Goal: Task Accomplishment & Management: Use online tool/utility

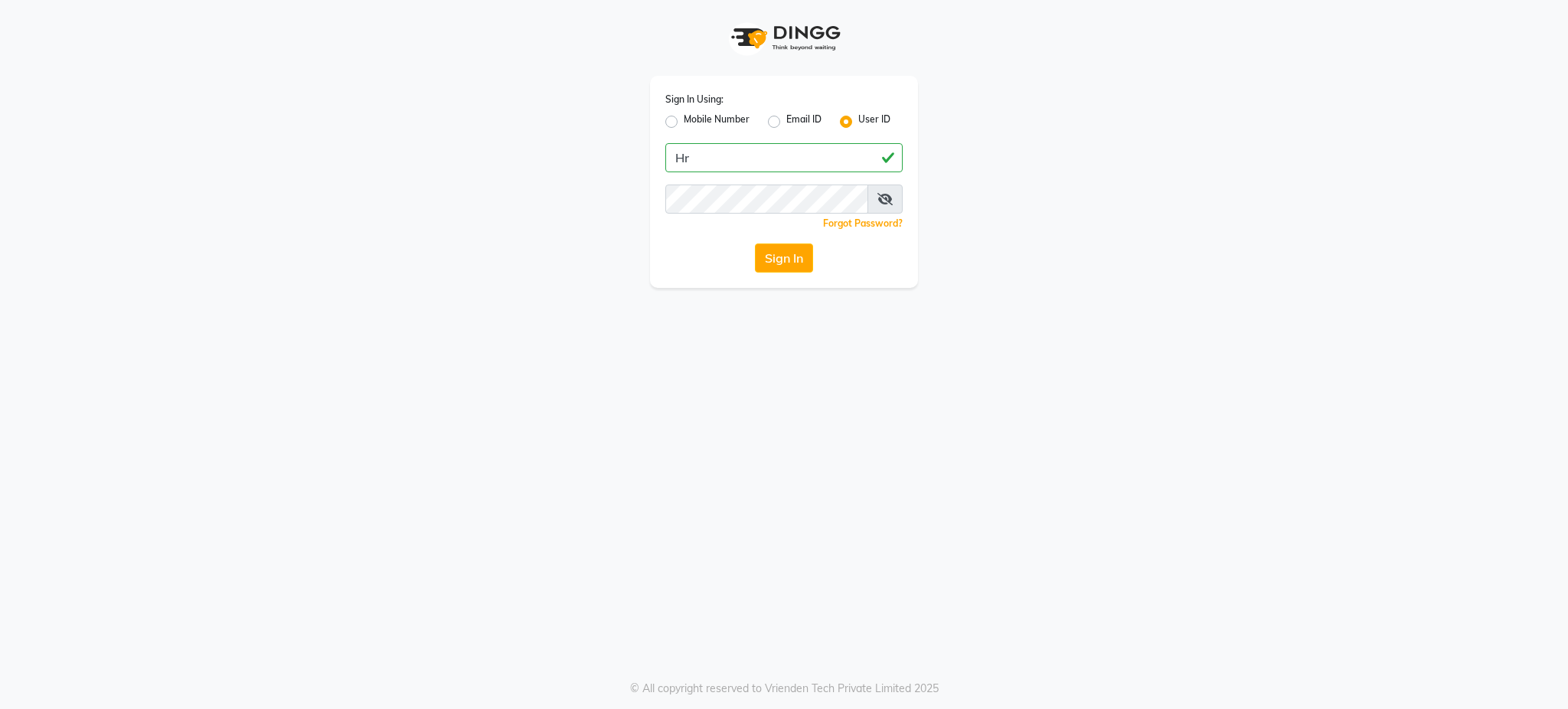
type input "H"
click at [684, 119] on label "Mobile Number" at bounding box center [716, 122] width 66 height 18
click at [684, 119] on input "Mobile Number" at bounding box center [689, 118] width 10 height 10
radio input "true"
radio input "false"
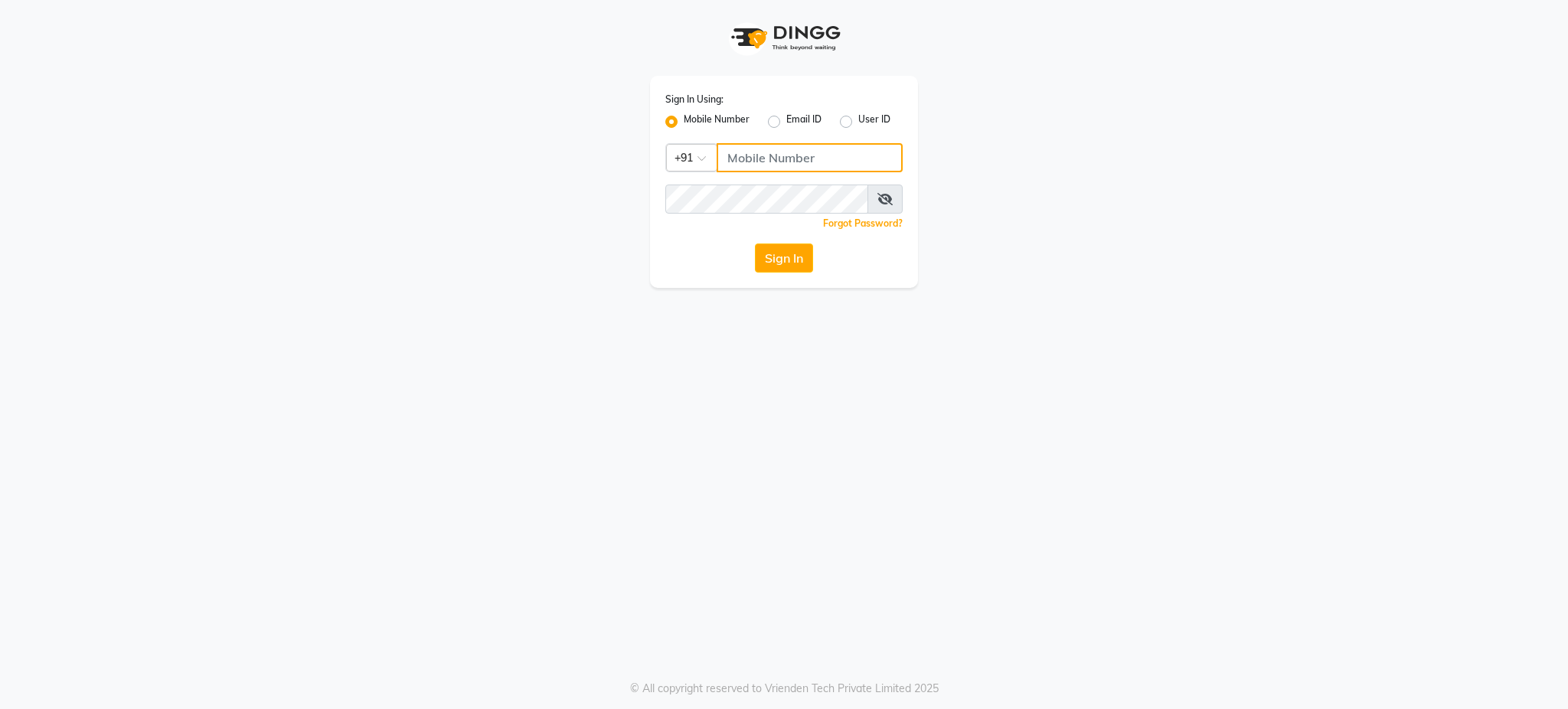
click at [751, 160] on input "Username" at bounding box center [809, 157] width 186 height 29
type input "9768255484"
click at [745, 337] on div "Sign In Using: Mobile Number Email ID User ID Country Code × +91 9768255484 Rem…" at bounding box center [784, 354] width 1568 height 709
click at [779, 249] on button "Sign In" at bounding box center [784, 258] width 59 height 29
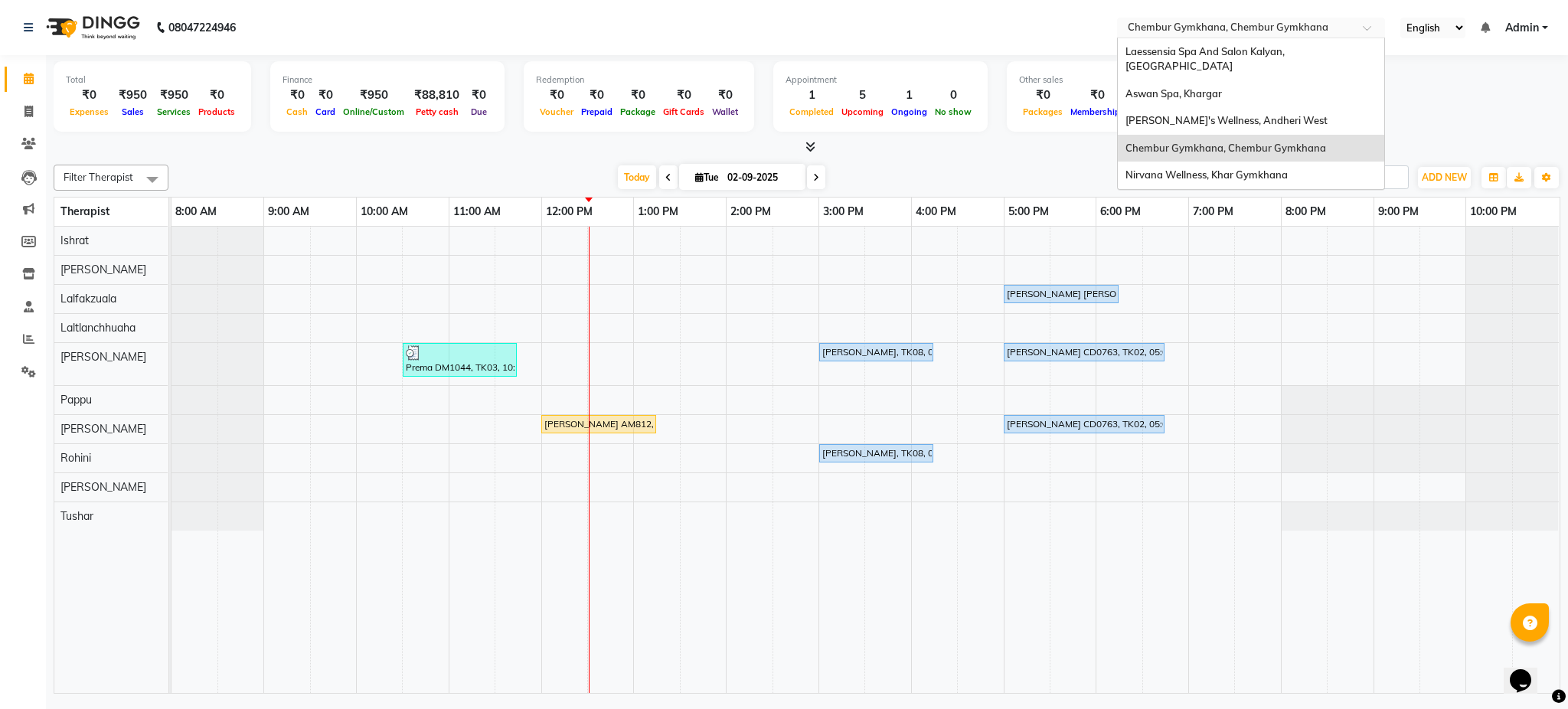
click at [1331, 25] on input "text" at bounding box center [1235, 29] width 222 height 15
click at [1245, 168] on span "Nirvana Wellness, Khar Gymkhana" at bounding box center [1207, 174] width 162 height 13
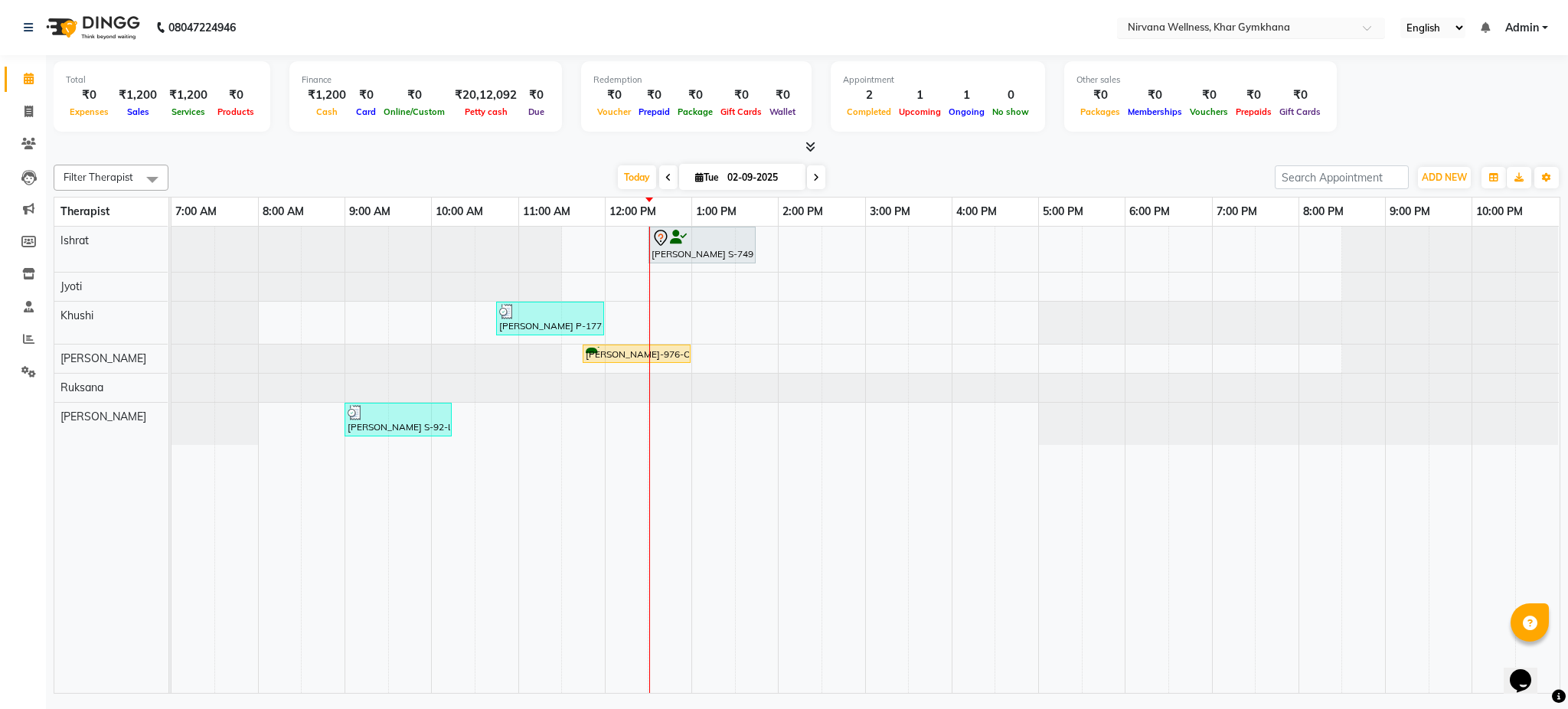
click at [1257, 22] on input "text" at bounding box center [1235, 29] width 222 height 15
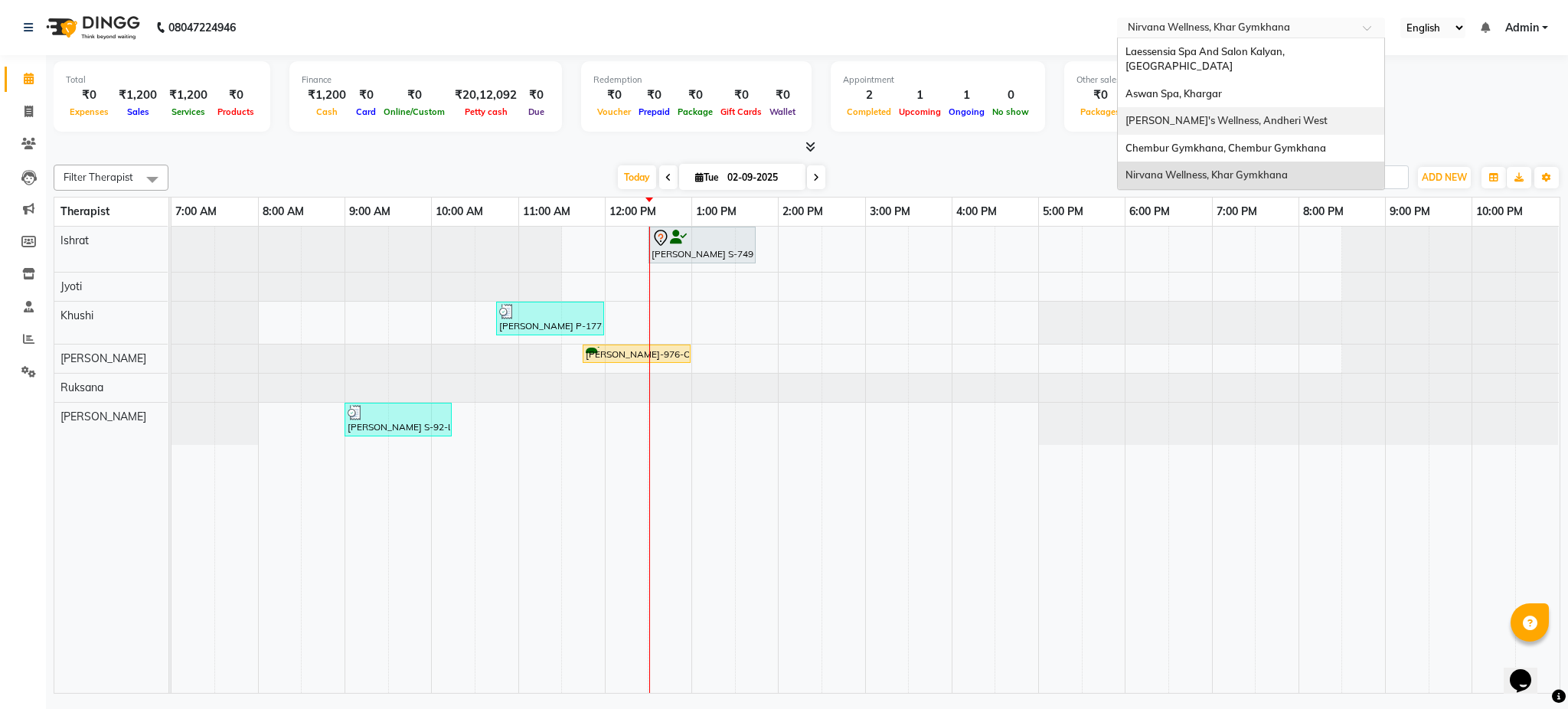
click at [1239, 114] on span "Sumi's Wellness, Andheri West" at bounding box center [1227, 120] width 202 height 13
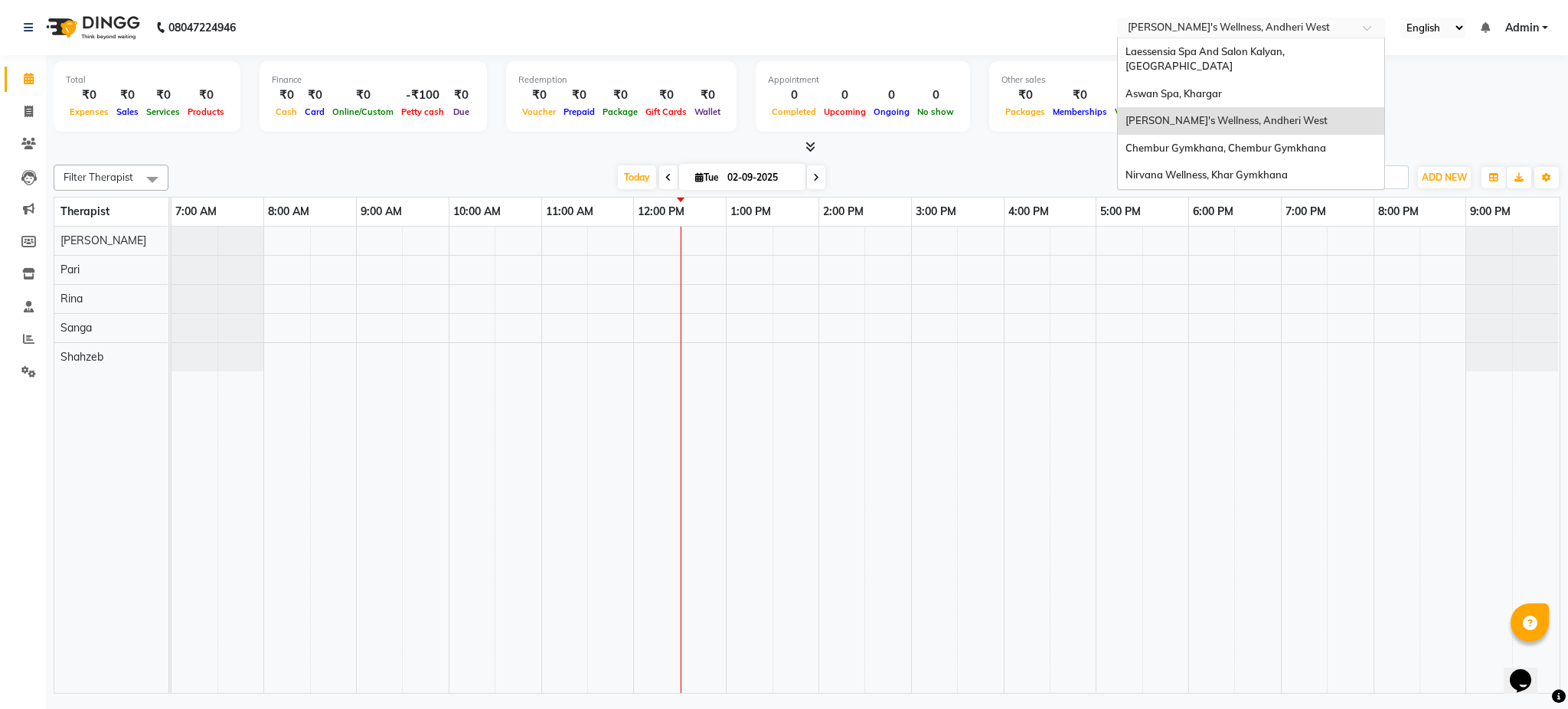
click at [1218, 23] on input "text" at bounding box center [1235, 29] width 222 height 15
click at [1202, 87] on span "Aswan Spa, Khargar" at bounding box center [1173, 93] width 96 height 13
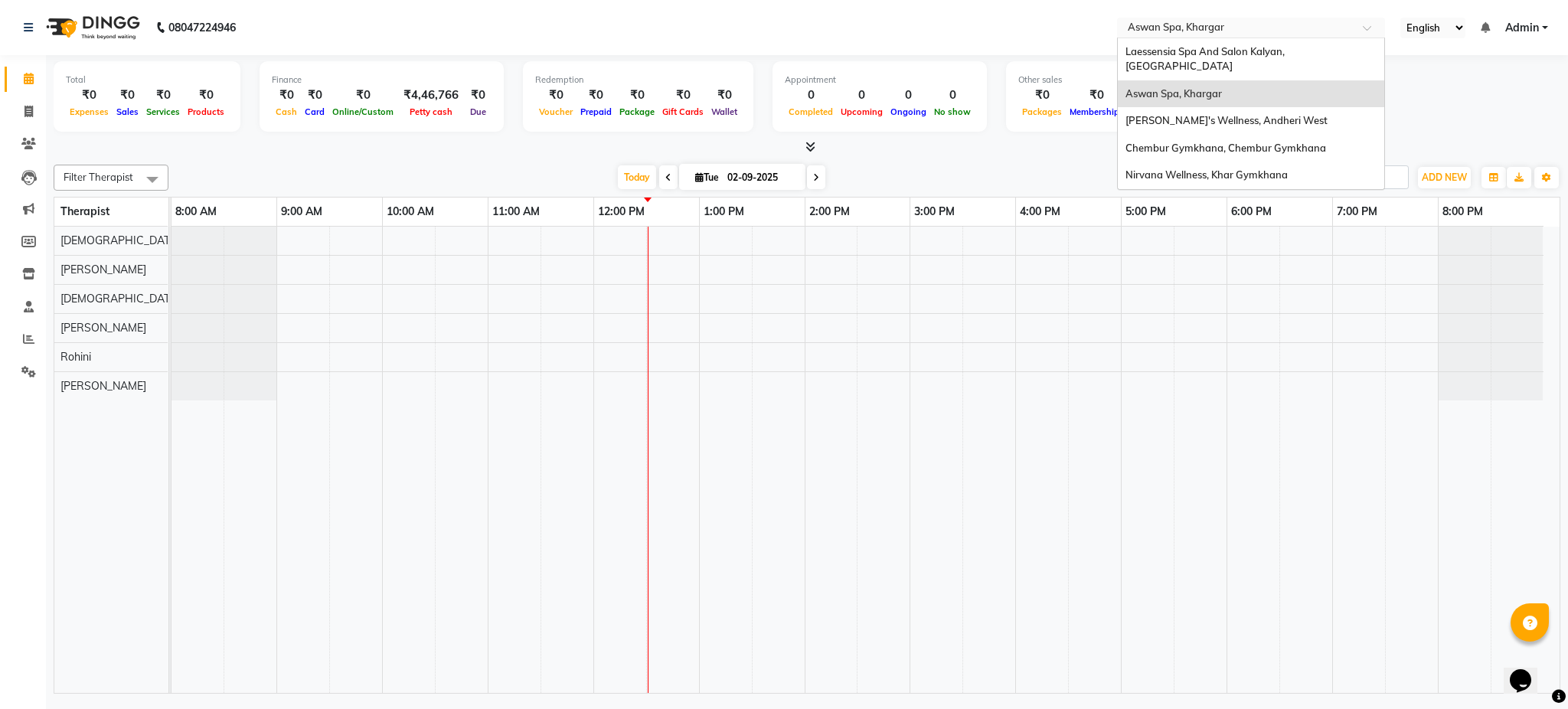
click at [1252, 32] on input "text" at bounding box center [1235, 29] width 222 height 15
click at [1243, 53] on span "Laessensia Spa And Salon Kalyan, [GEOGRAPHIC_DATA]" at bounding box center [1206, 59] width 161 height 28
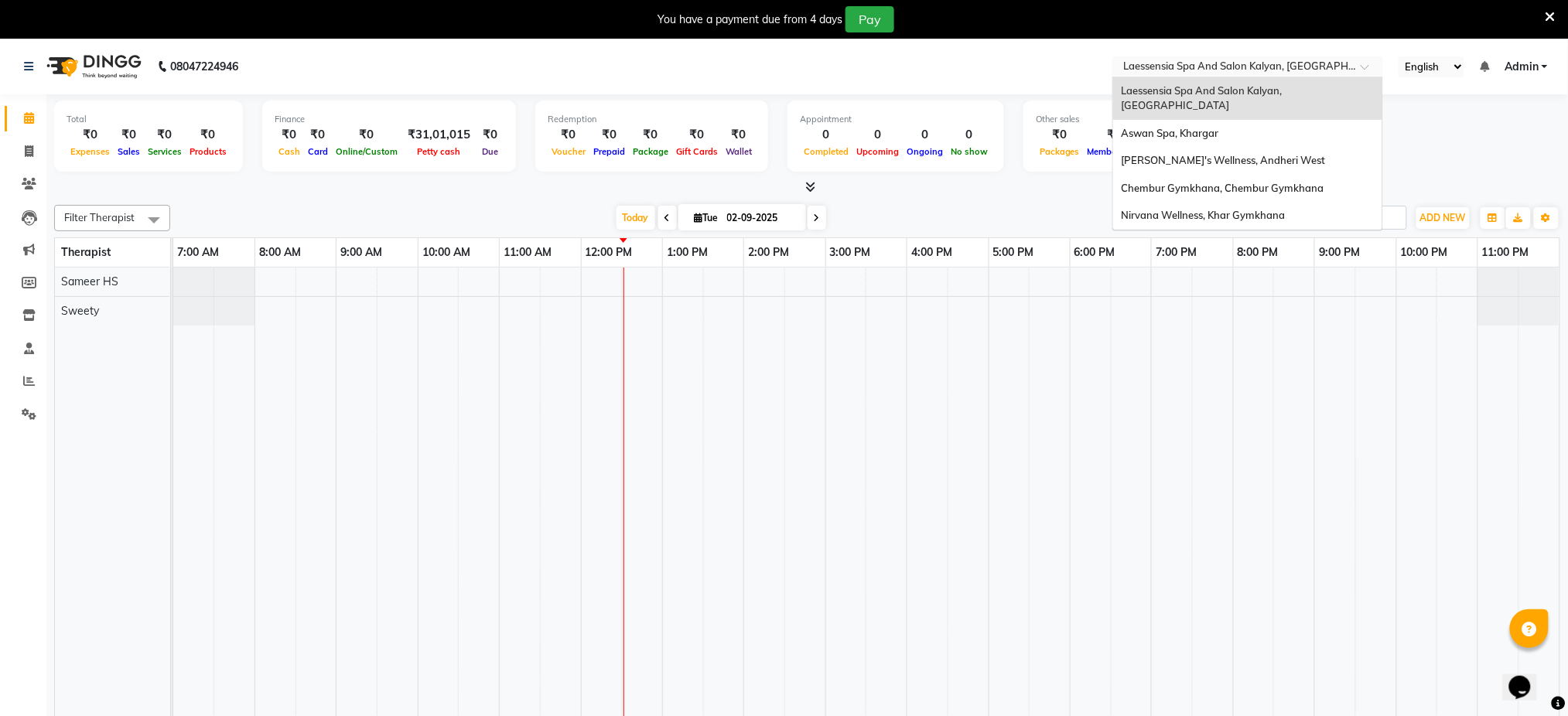
click at [1222, 63] on input "text" at bounding box center [1232, 68] width 224 height 15
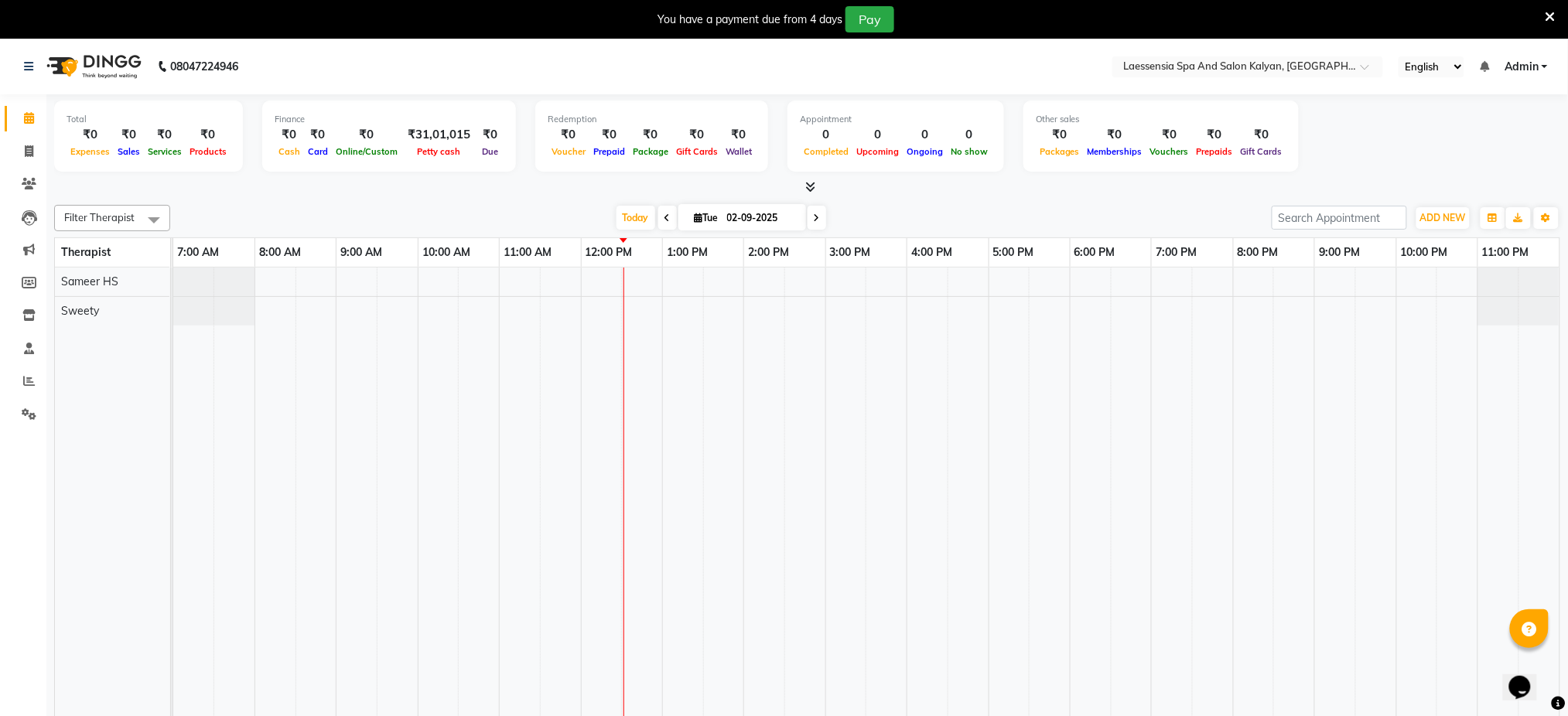
click at [1552, 21] on icon at bounding box center [1550, 17] width 10 height 14
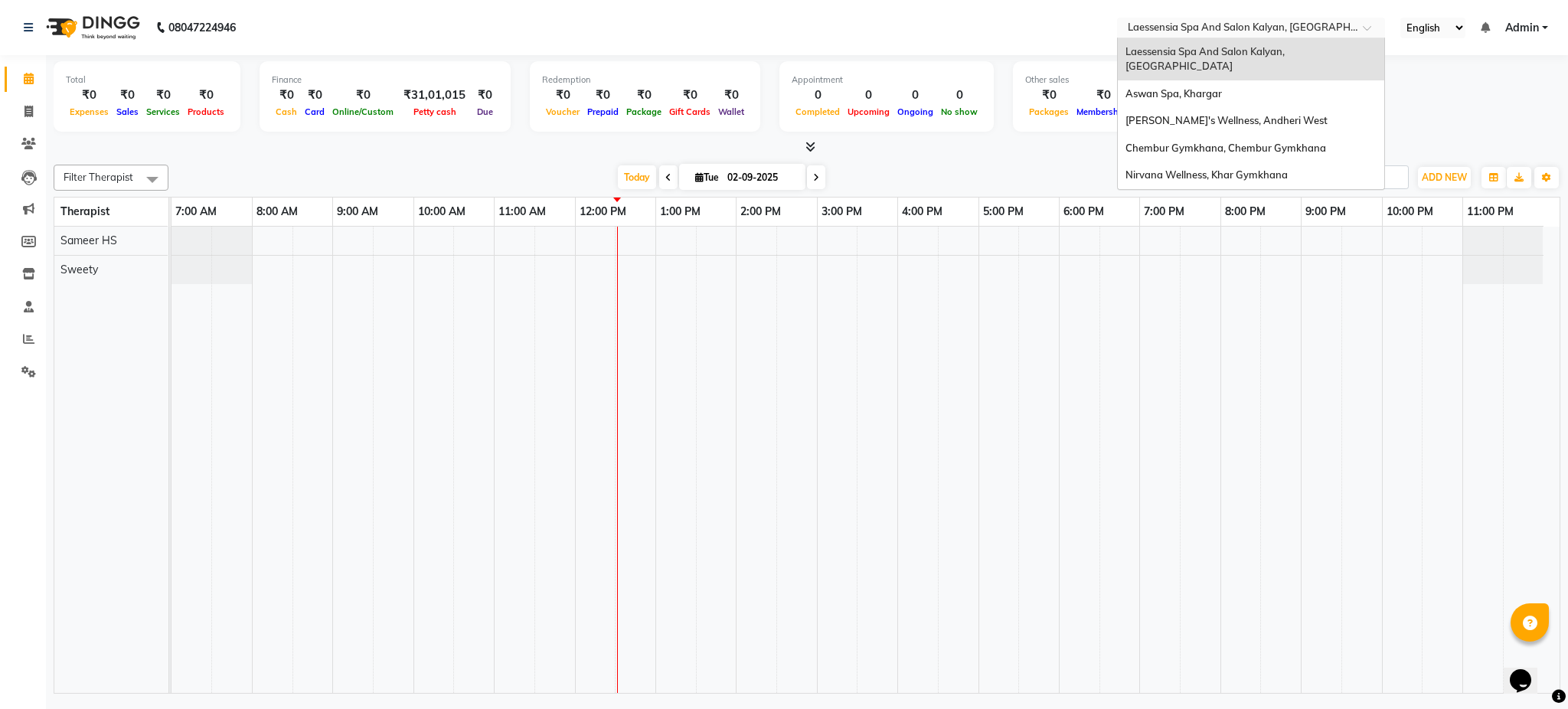
click at [1349, 30] on div at bounding box center [1251, 29] width 268 height 15
click at [1304, 162] on div "Nirvana Wellness, Khar Gymkhana" at bounding box center [1251, 175] width 266 height 28
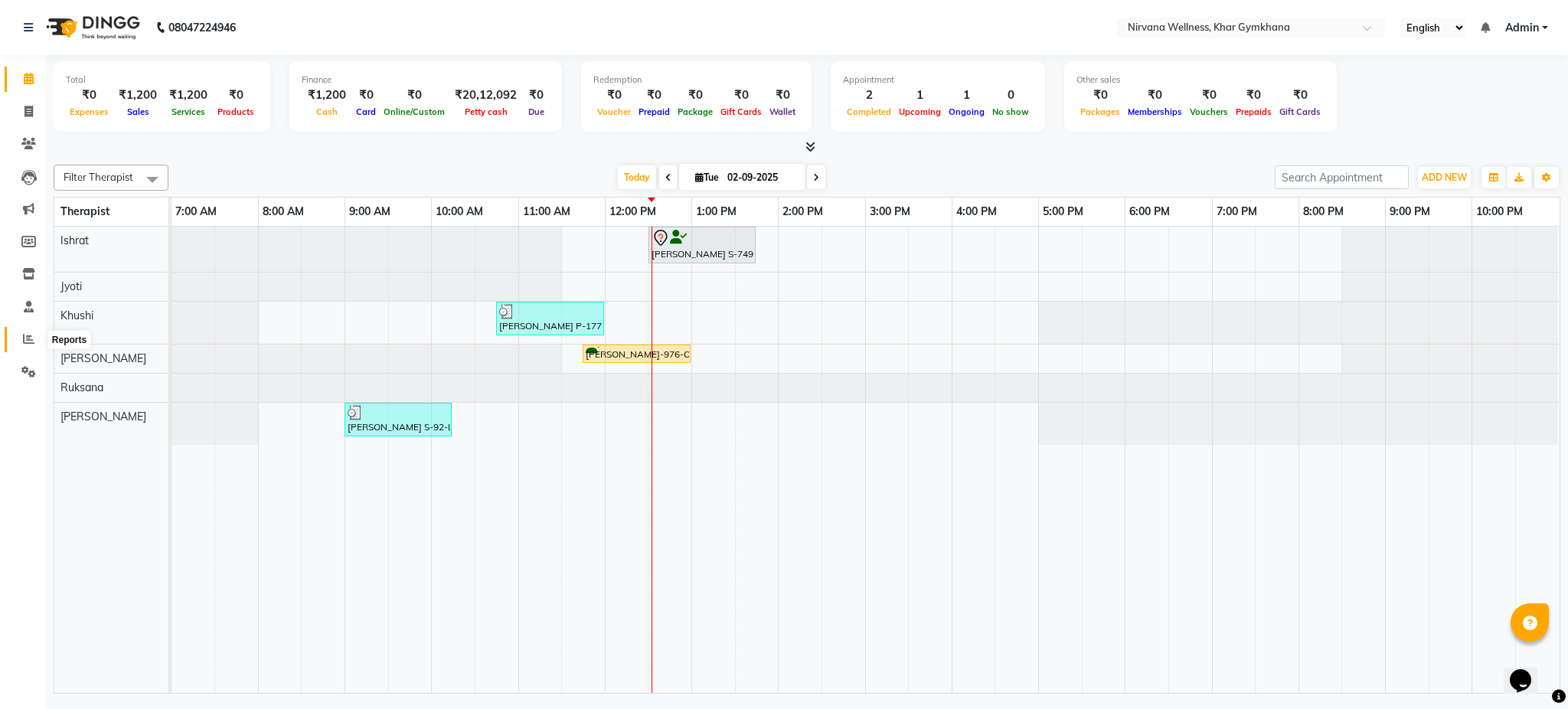
click at [24, 341] on icon at bounding box center [28, 339] width 12 height 12
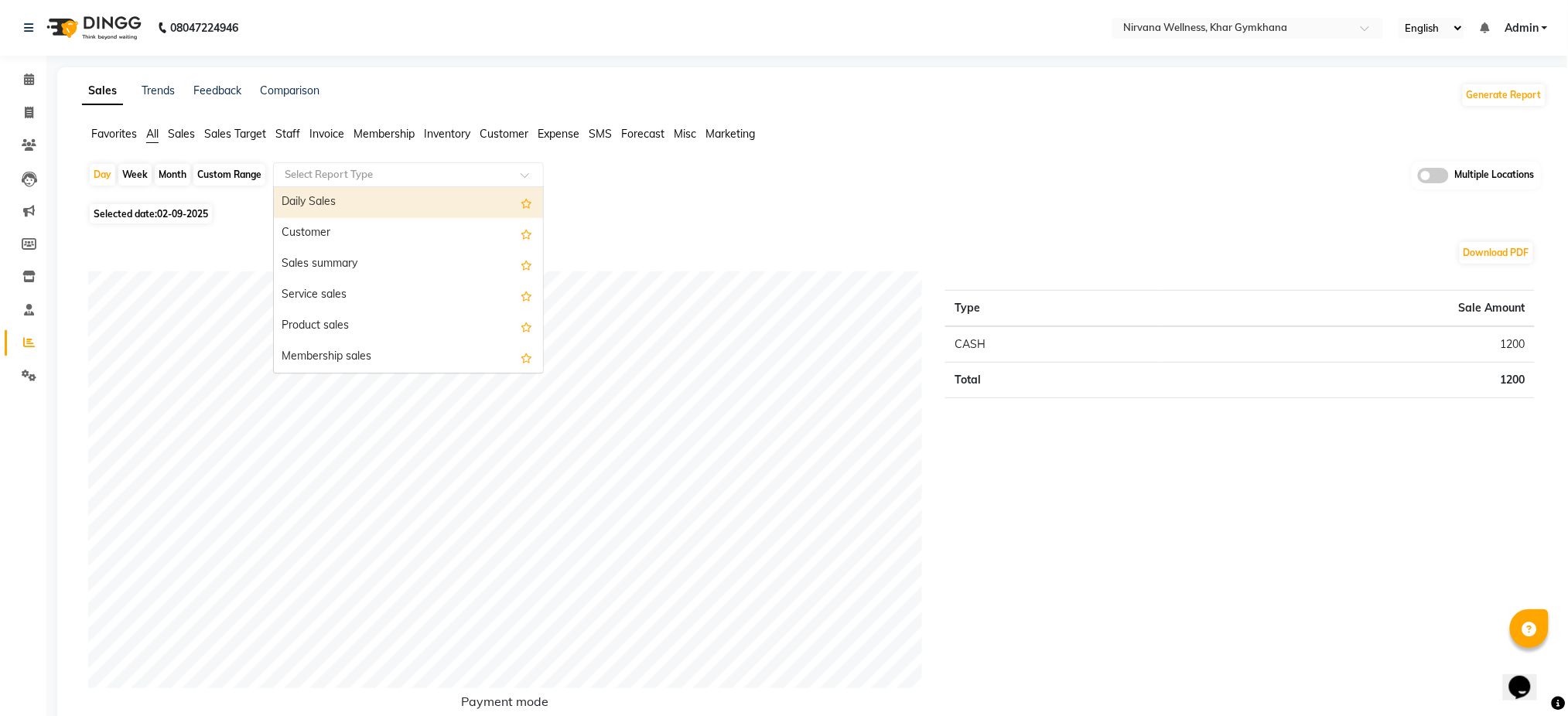
click at [493, 182] on div "Select Report Type" at bounding box center [396, 175] width 239 height 15
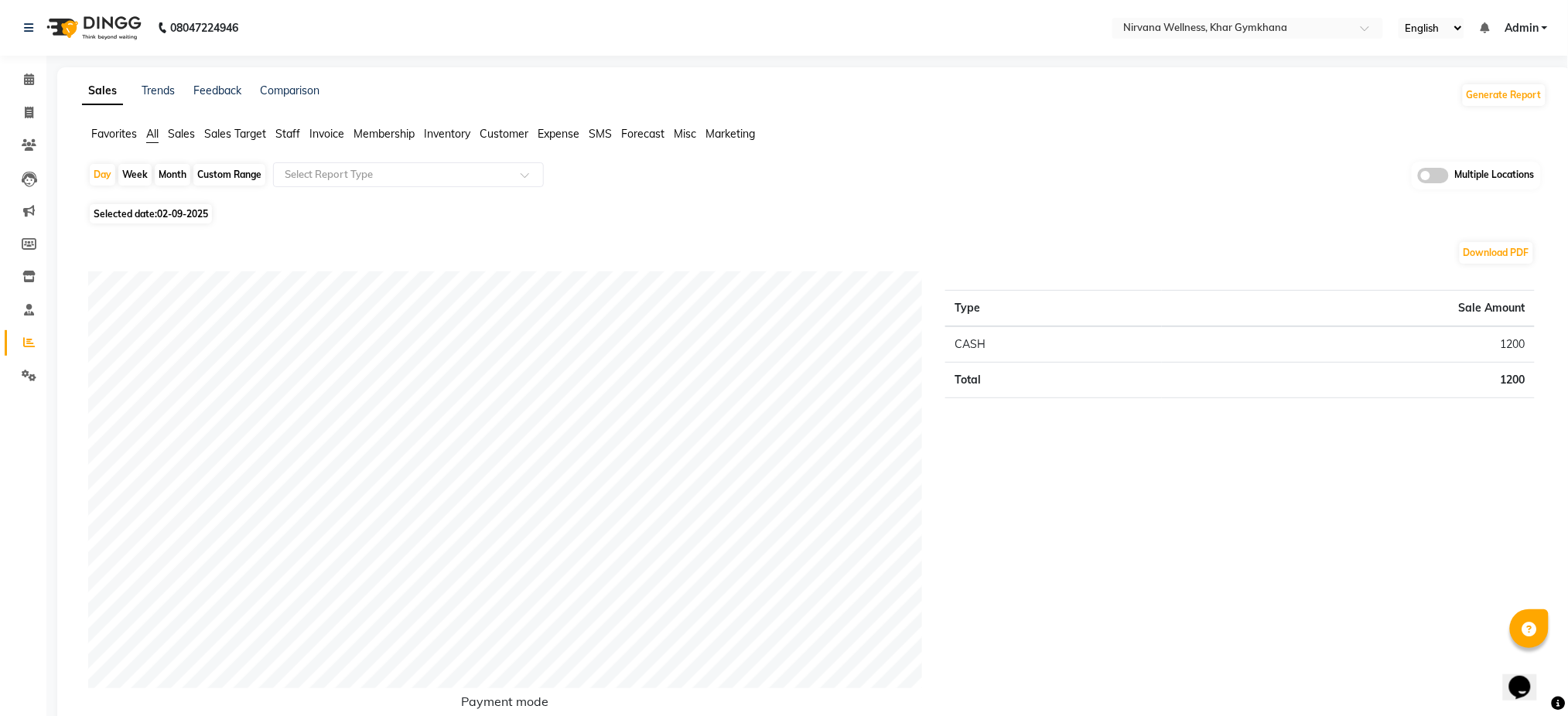
click at [327, 135] on span "Invoice" at bounding box center [326, 134] width 35 height 14
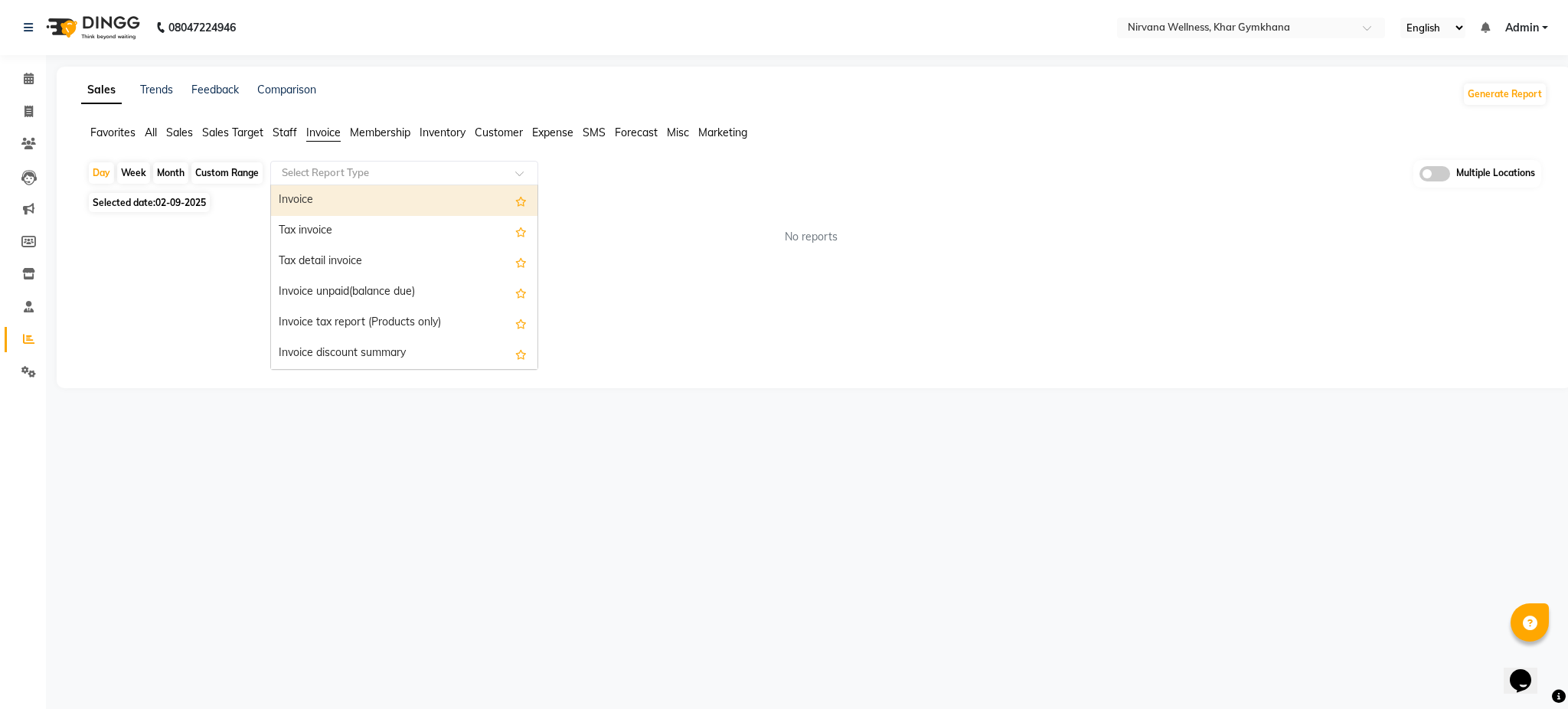
click at [401, 168] on input "text" at bounding box center [389, 173] width 221 height 15
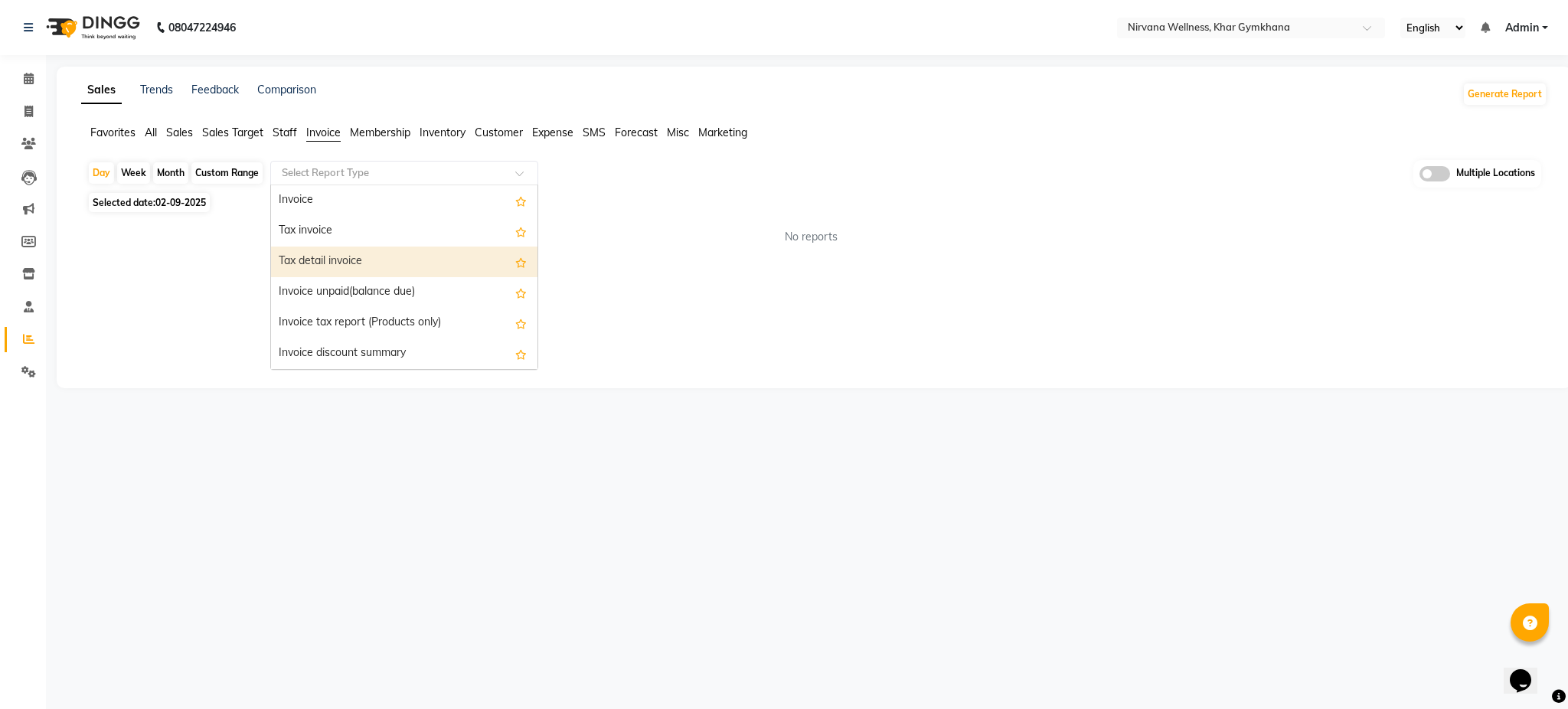
click at [388, 268] on div "Tax detail invoice" at bounding box center [404, 262] width 266 height 31
select select "full_report"
select select "csv"
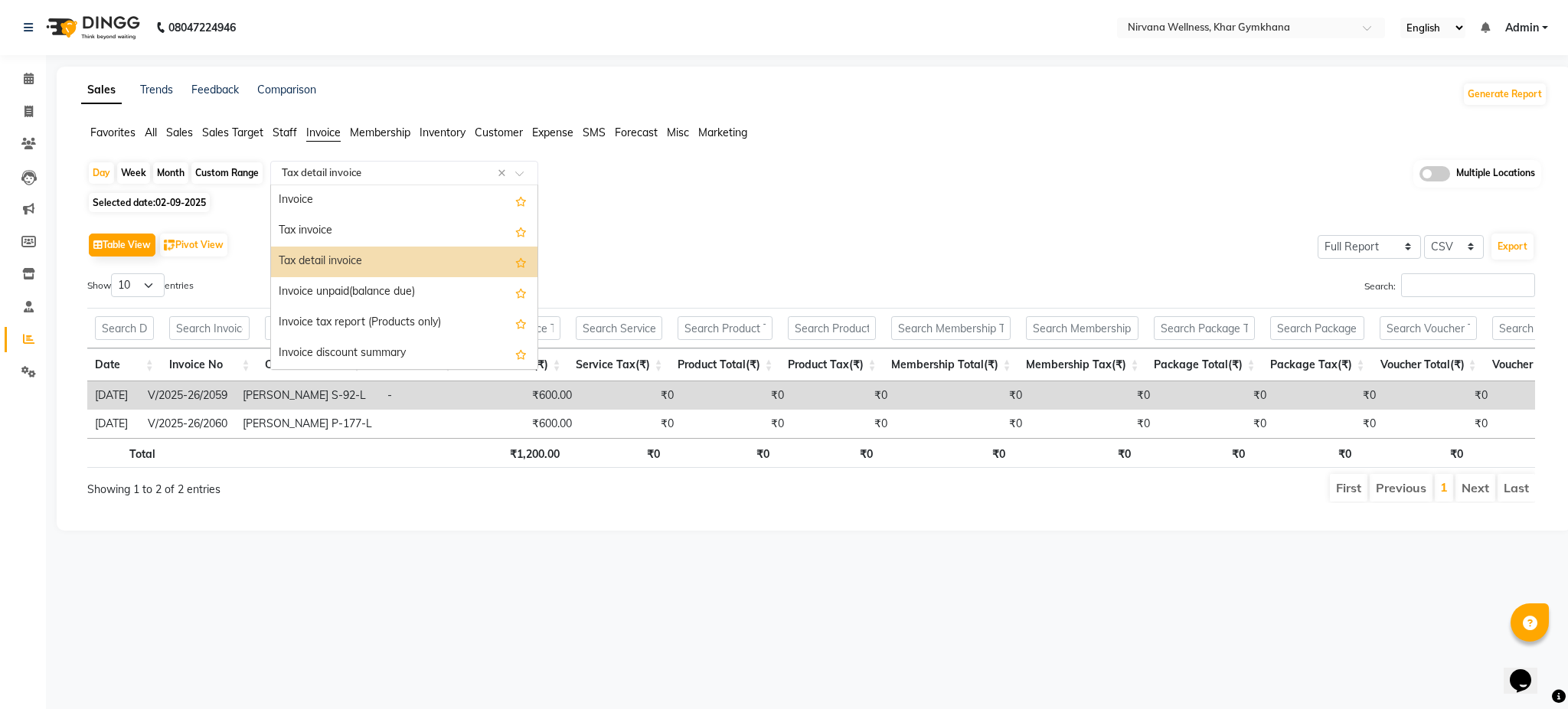
click at [523, 168] on div at bounding box center [404, 173] width 266 height 15
click at [392, 230] on div "Tax invoice" at bounding box center [404, 231] width 266 height 31
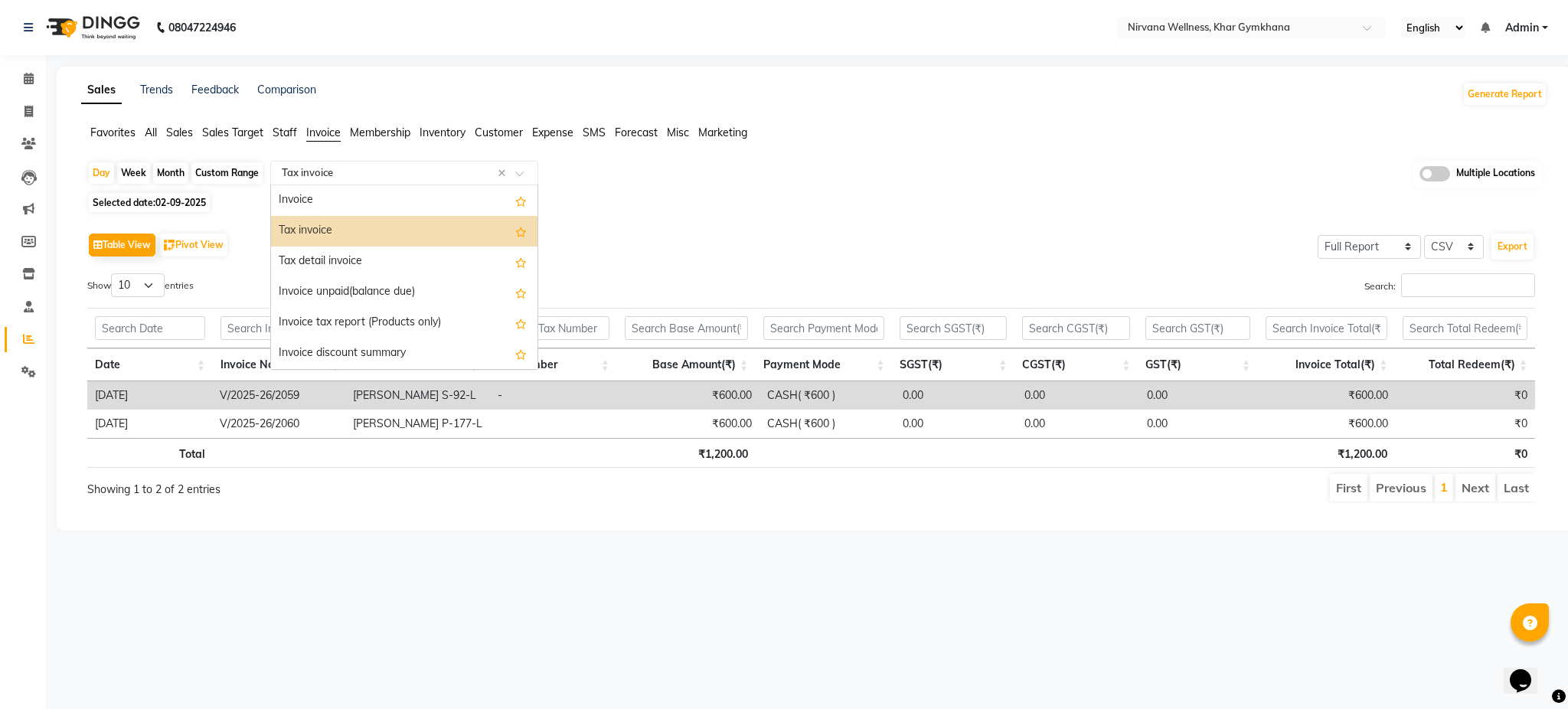
click at [520, 167] on div at bounding box center [404, 173] width 266 height 15
click at [419, 237] on div "Tax invoice" at bounding box center [404, 231] width 266 height 31
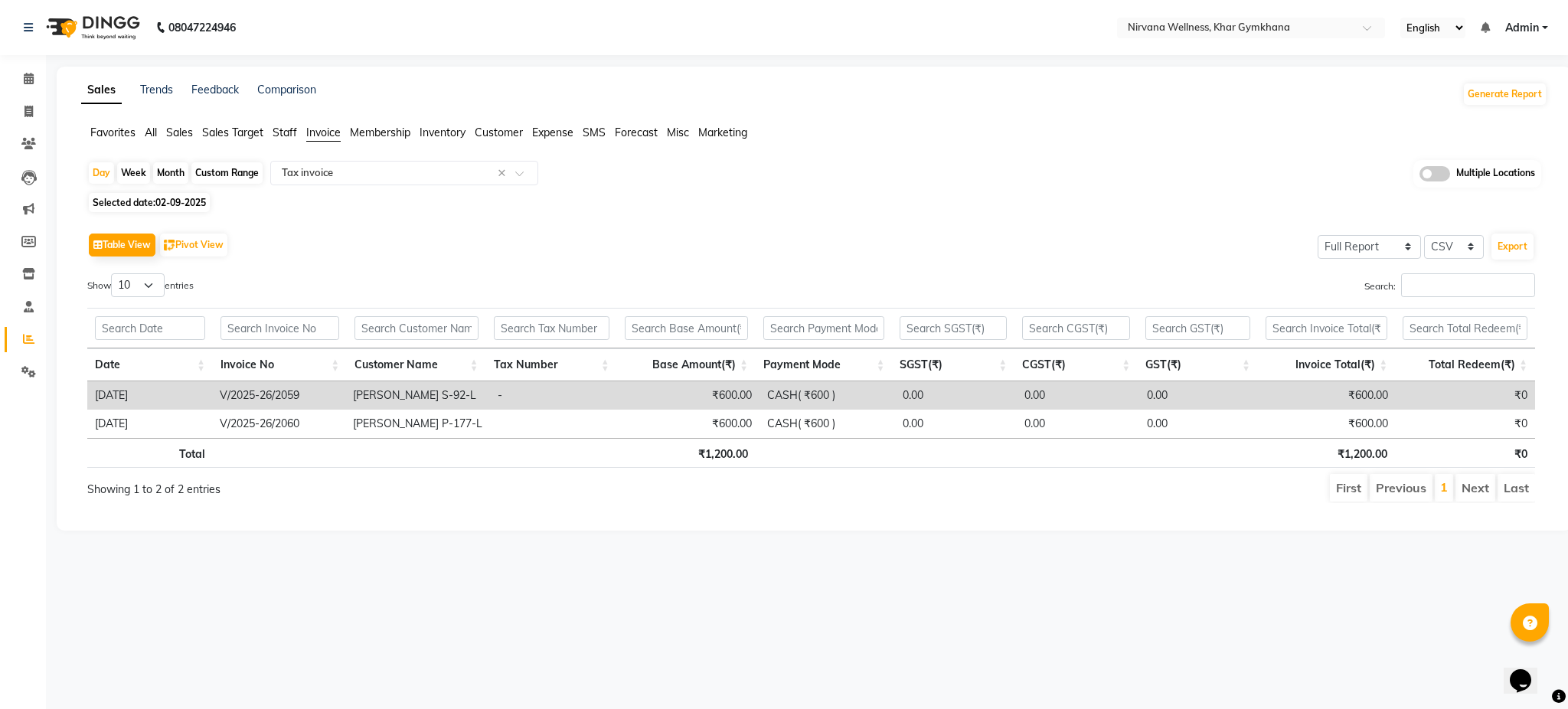
click at [233, 168] on div "Custom Range" at bounding box center [227, 173] width 71 height 22
select select "9"
select select "2025"
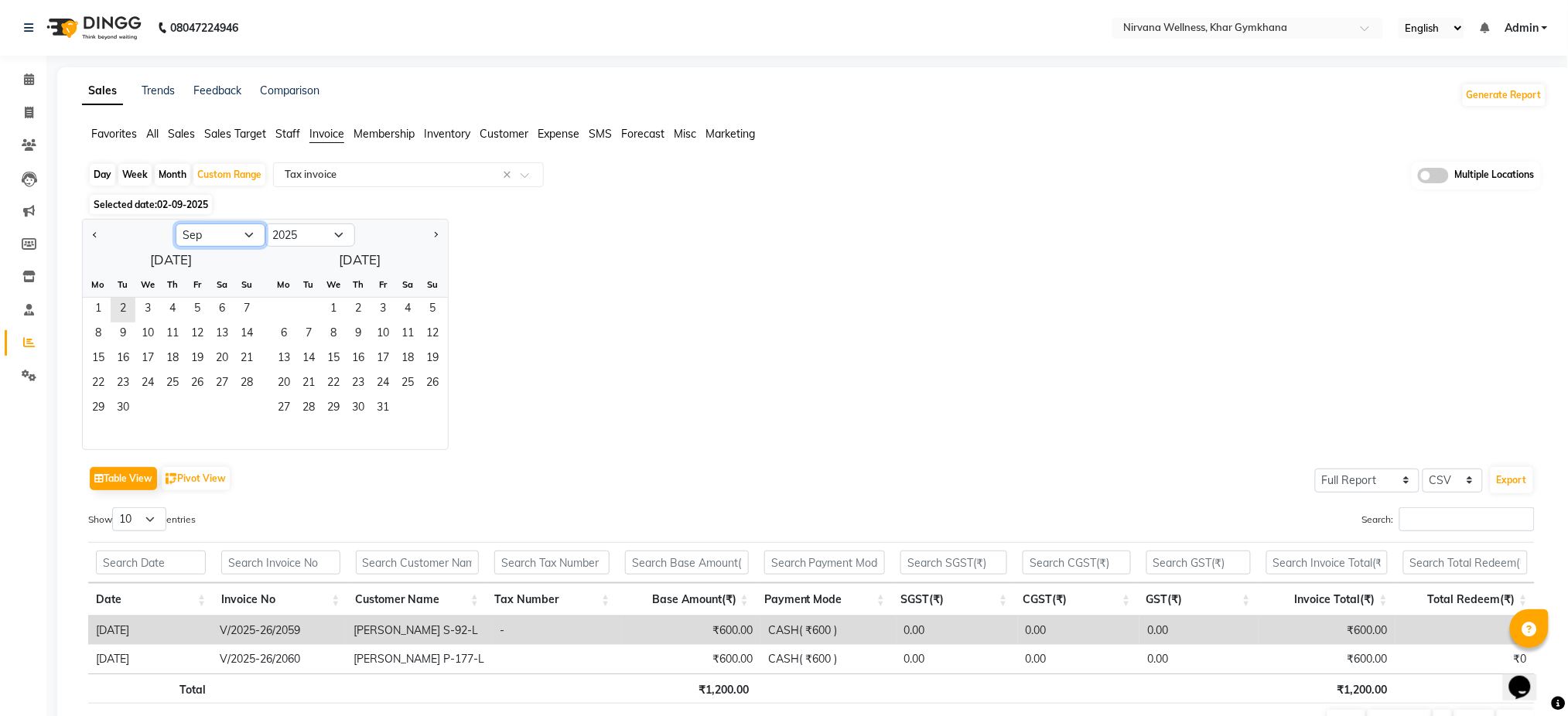
click at [215, 231] on select "Jan Feb Mar Apr May Jun [DATE] Aug Sep Oct Nov Dec" at bounding box center [221, 234] width 90 height 23
select select "8"
click at [176, 223] on select "Jan Feb Mar Apr May Jun [DATE] Aug Sep Oct Nov Dec" at bounding box center [221, 234] width 90 height 23
click at [196, 311] on span "1" at bounding box center [197, 309] width 25 height 25
click at [248, 417] on span "31" at bounding box center [246, 408] width 25 height 25
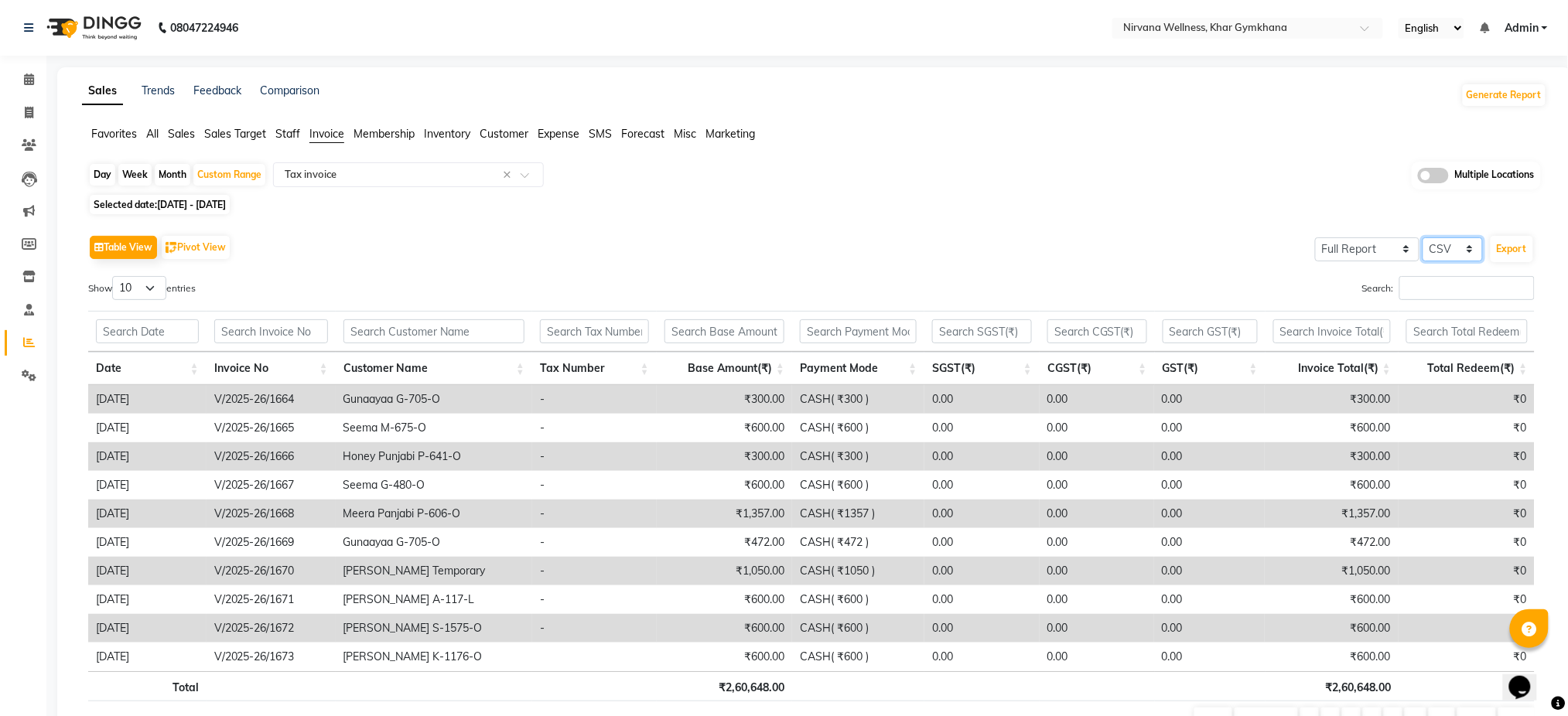
click at [1437, 251] on select "Select CSV PDF" at bounding box center [1452, 249] width 60 height 24
select select "pdf"
click at [1424, 238] on select "Select CSV PDF" at bounding box center [1452, 249] width 60 height 24
click at [1511, 241] on button "Export" at bounding box center [1511, 249] width 42 height 26
select select "monospace"
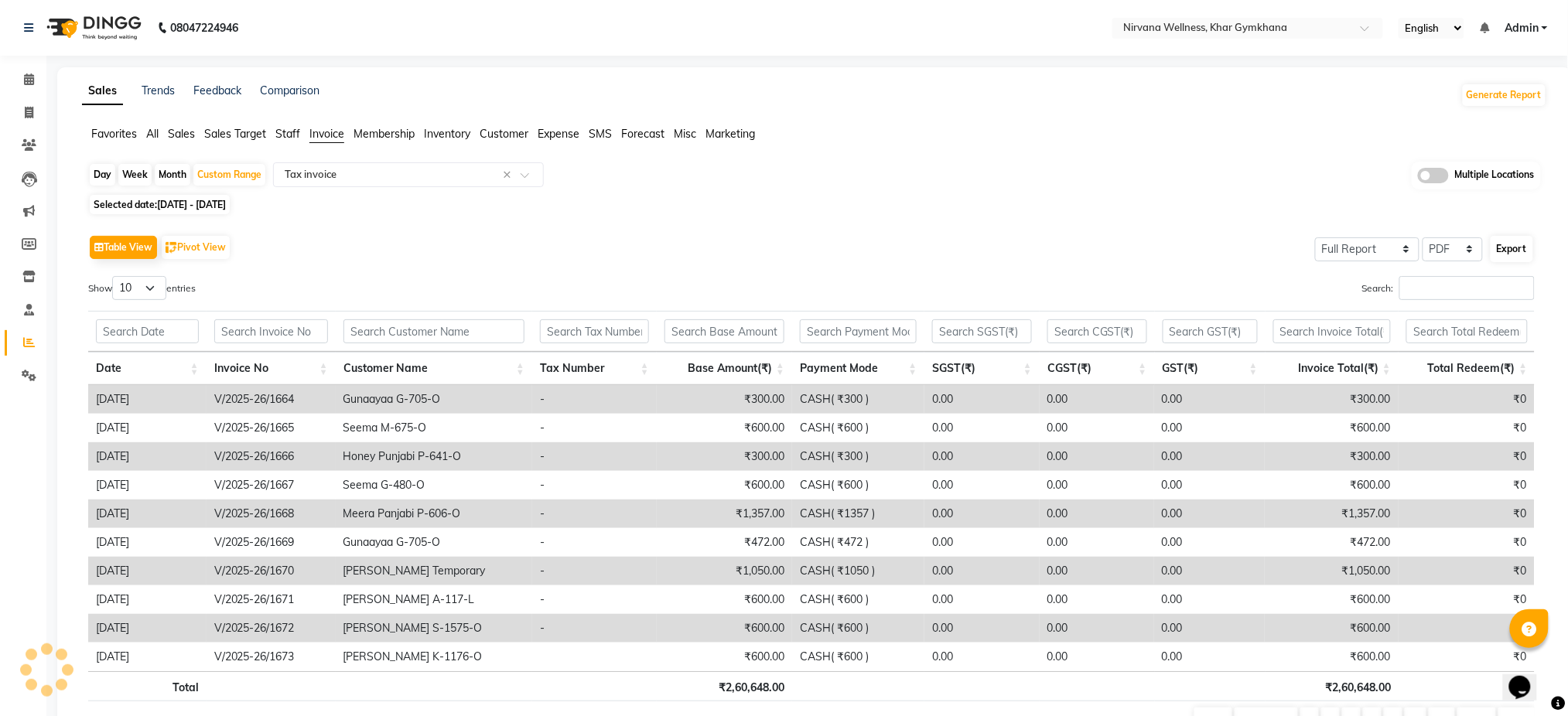
select select "12px"
select select "template_1"
select select "A4"
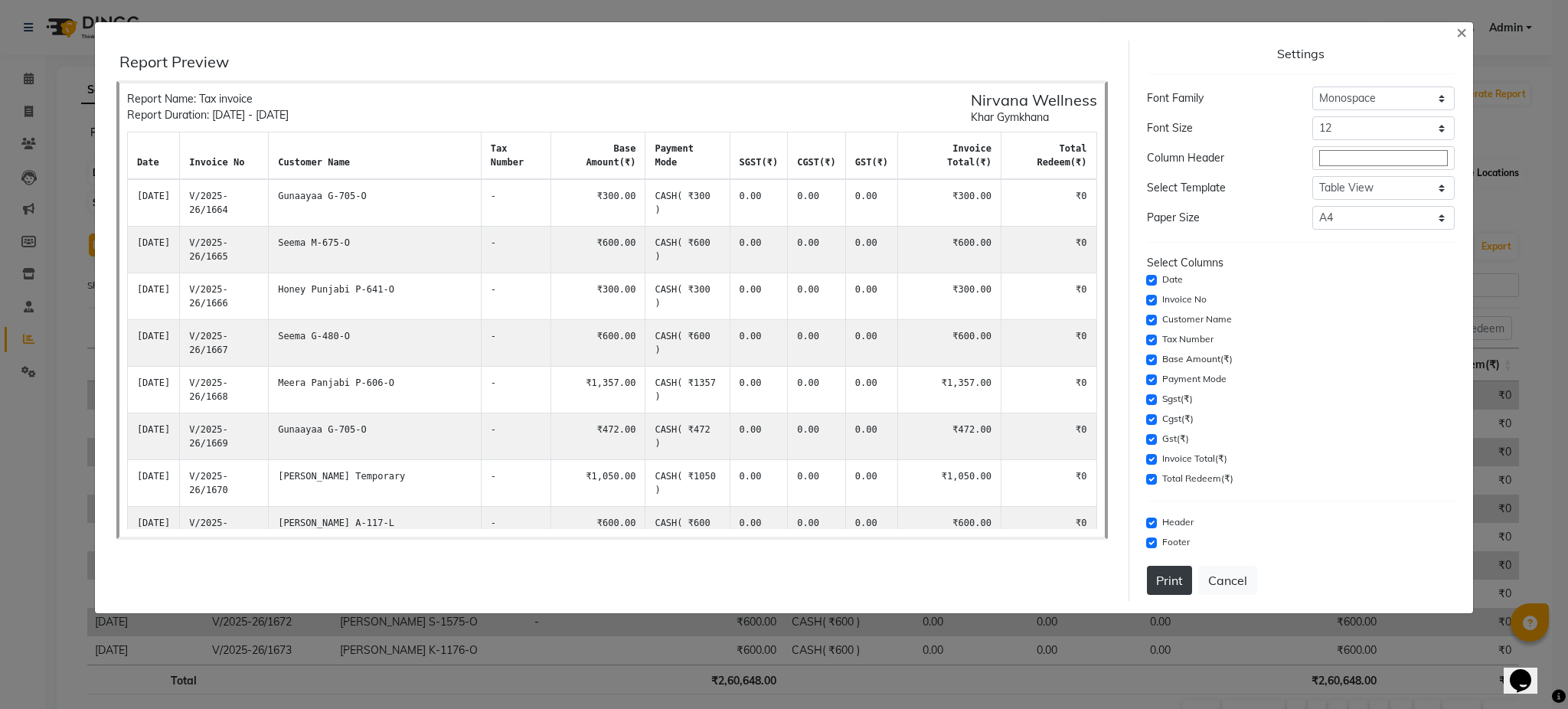
click at [1181, 590] on button "Print" at bounding box center [1170, 580] width 45 height 29
click at [1463, 36] on span "×" at bounding box center [1461, 31] width 11 height 23
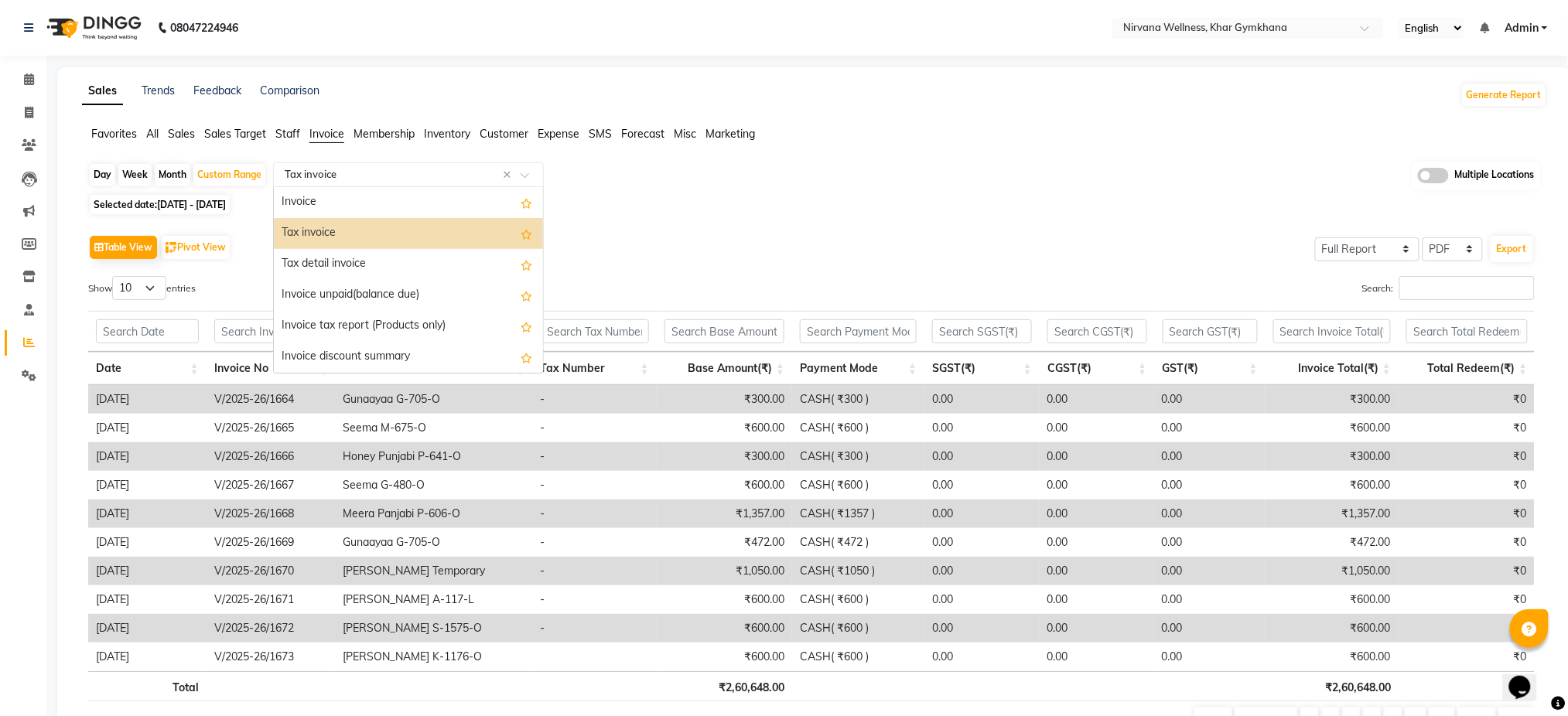
click at [449, 178] on input "text" at bounding box center [393, 175] width 223 height 15
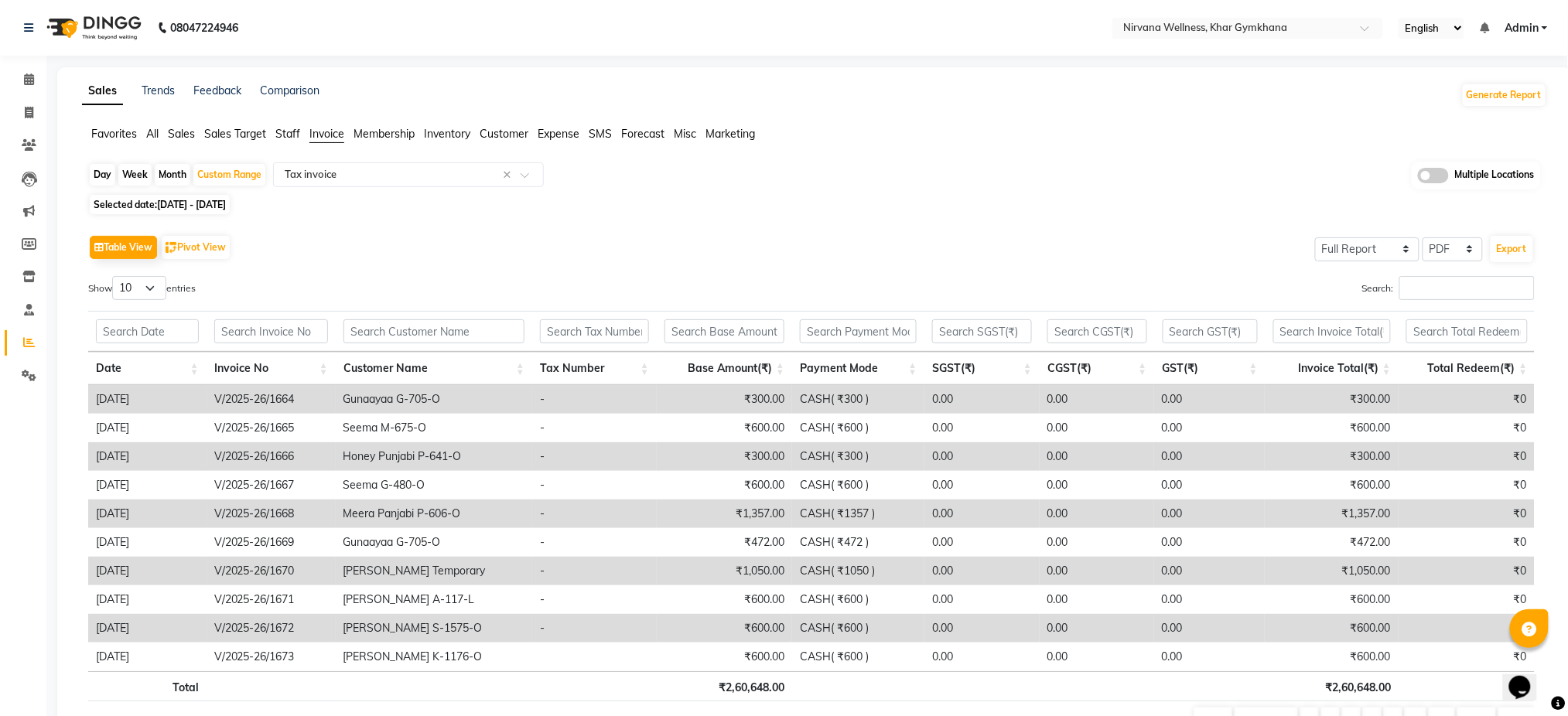
click at [544, 366] on th "Tax Number" at bounding box center [594, 368] width 124 height 33
click at [292, 134] on span "Staff" at bounding box center [287, 134] width 25 height 14
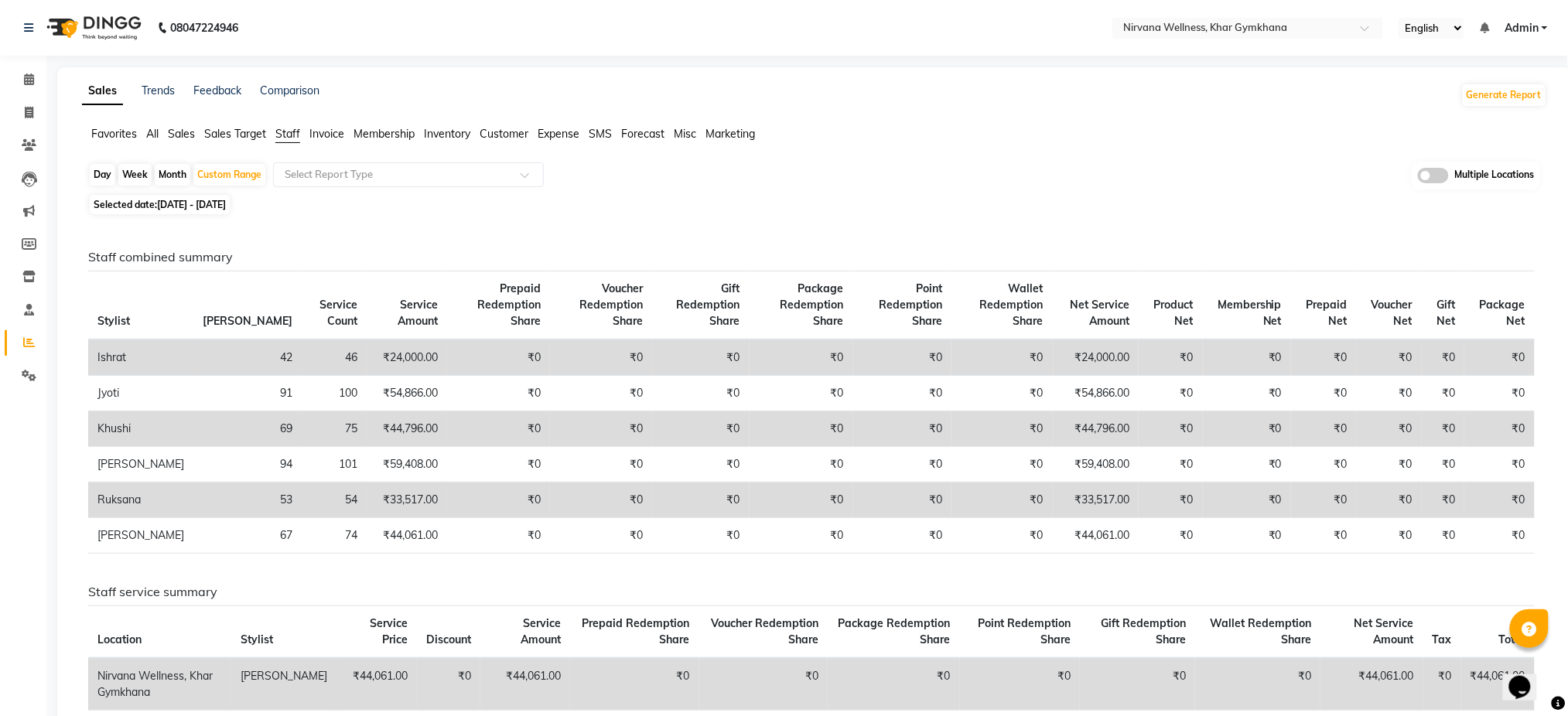
click at [184, 135] on span "Sales" at bounding box center [182, 134] width 27 height 14
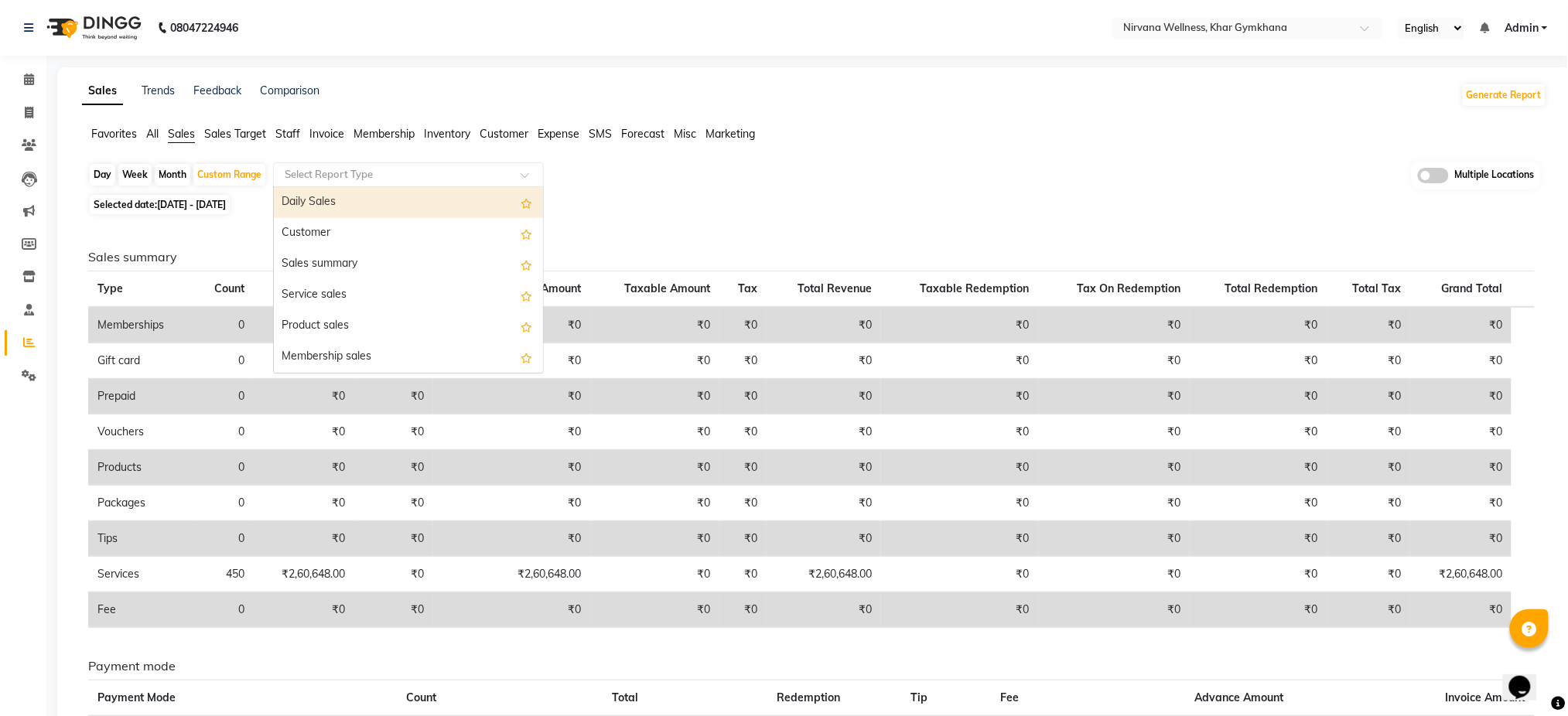
click at [501, 174] on input "text" at bounding box center [393, 175] width 223 height 15
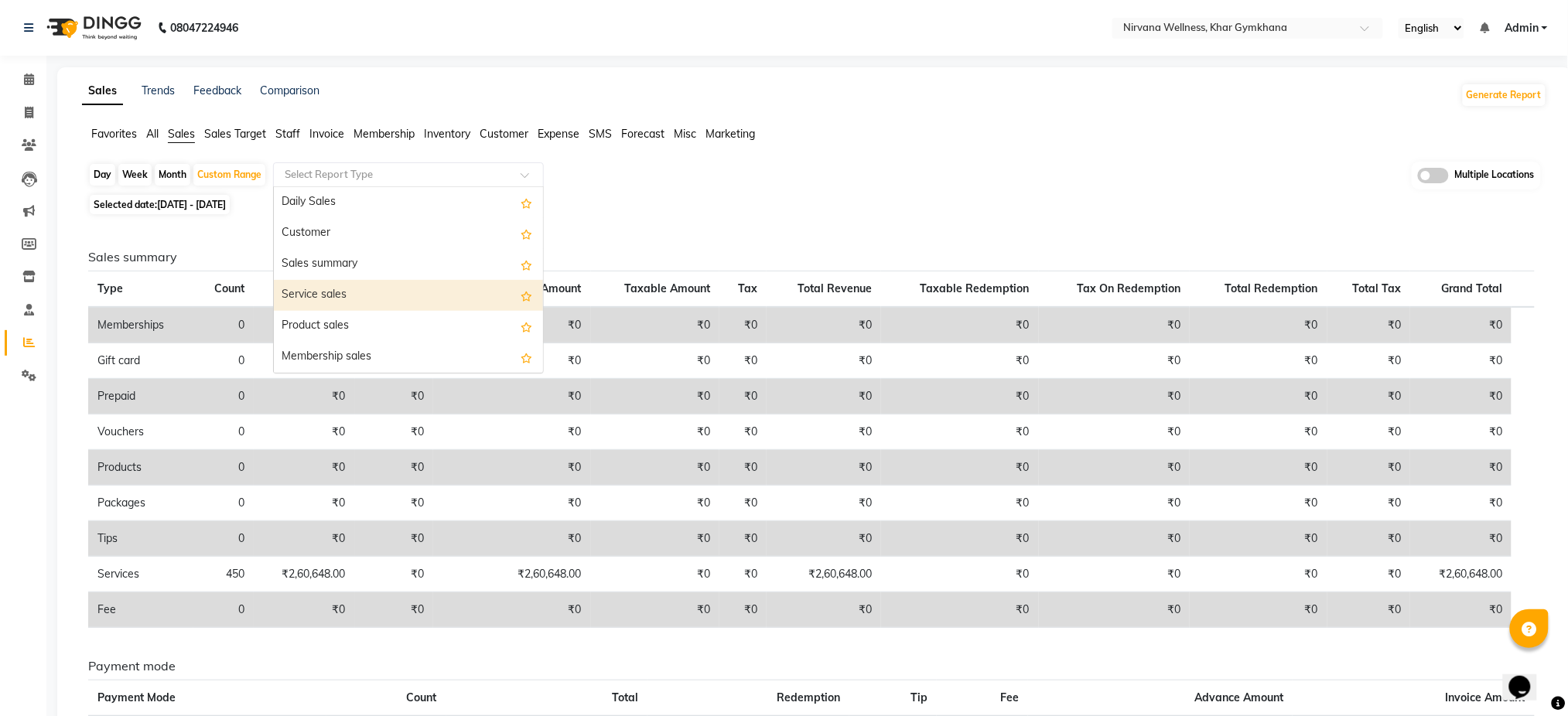
click at [487, 298] on div "Service sales" at bounding box center [408, 295] width 269 height 31
select select "full_report"
select select "pdf"
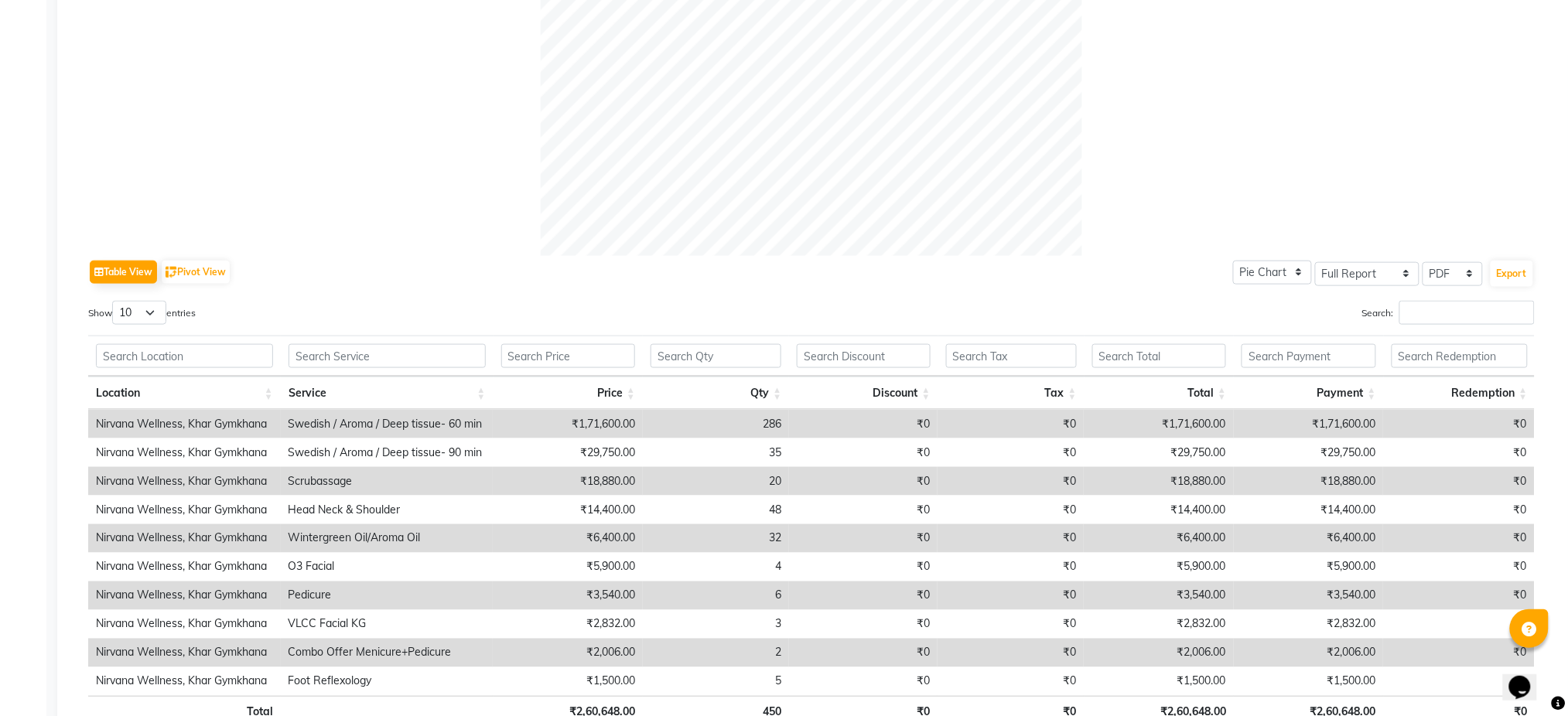
scroll to position [537, 0]
click at [1517, 278] on button "Export" at bounding box center [1511, 272] width 42 height 26
select select "monospace"
select select "12px"
select select "template_1"
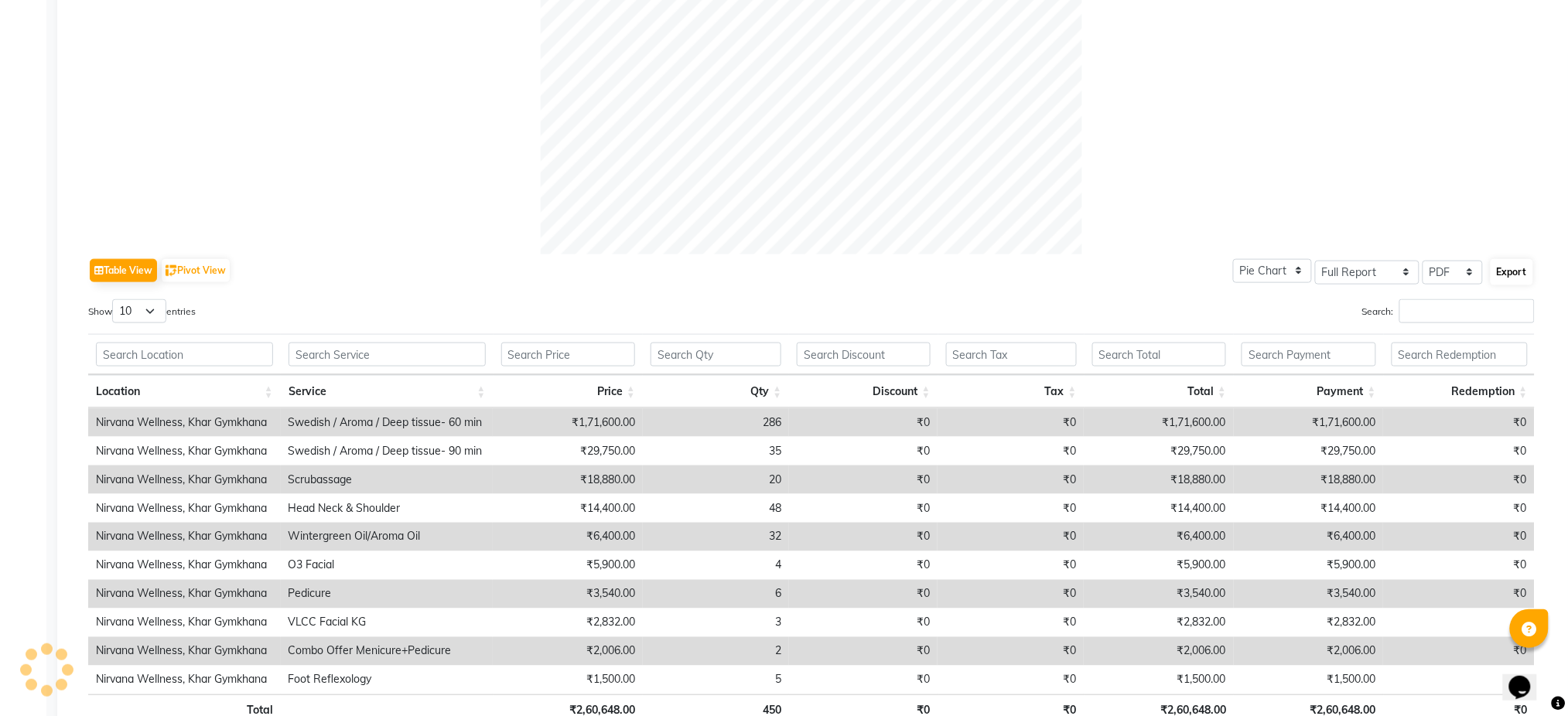
select select "A4"
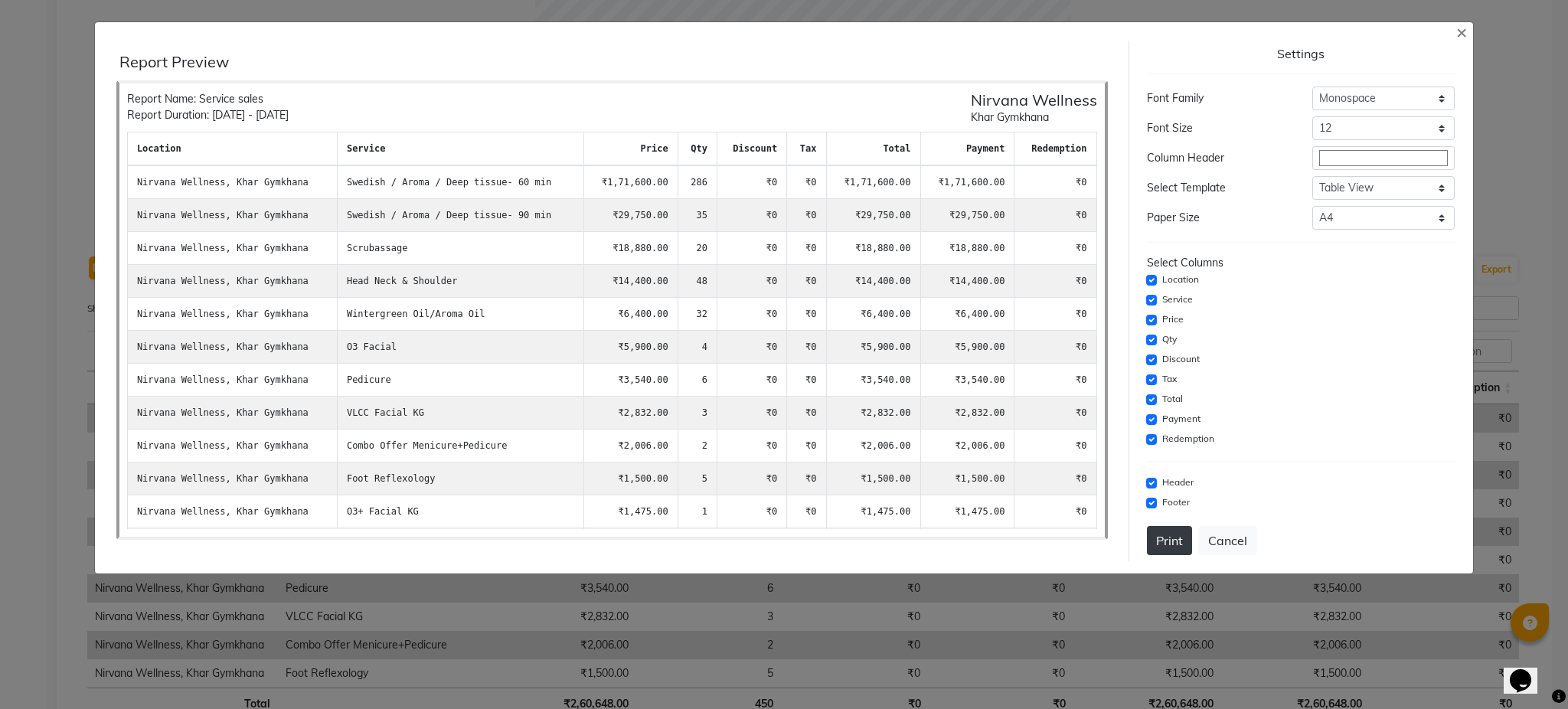
click at [1177, 539] on button "Print" at bounding box center [1170, 541] width 45 height 29
click at [1465, 29] on span "×" at bounding box center [1461, 31] width 11 height 23
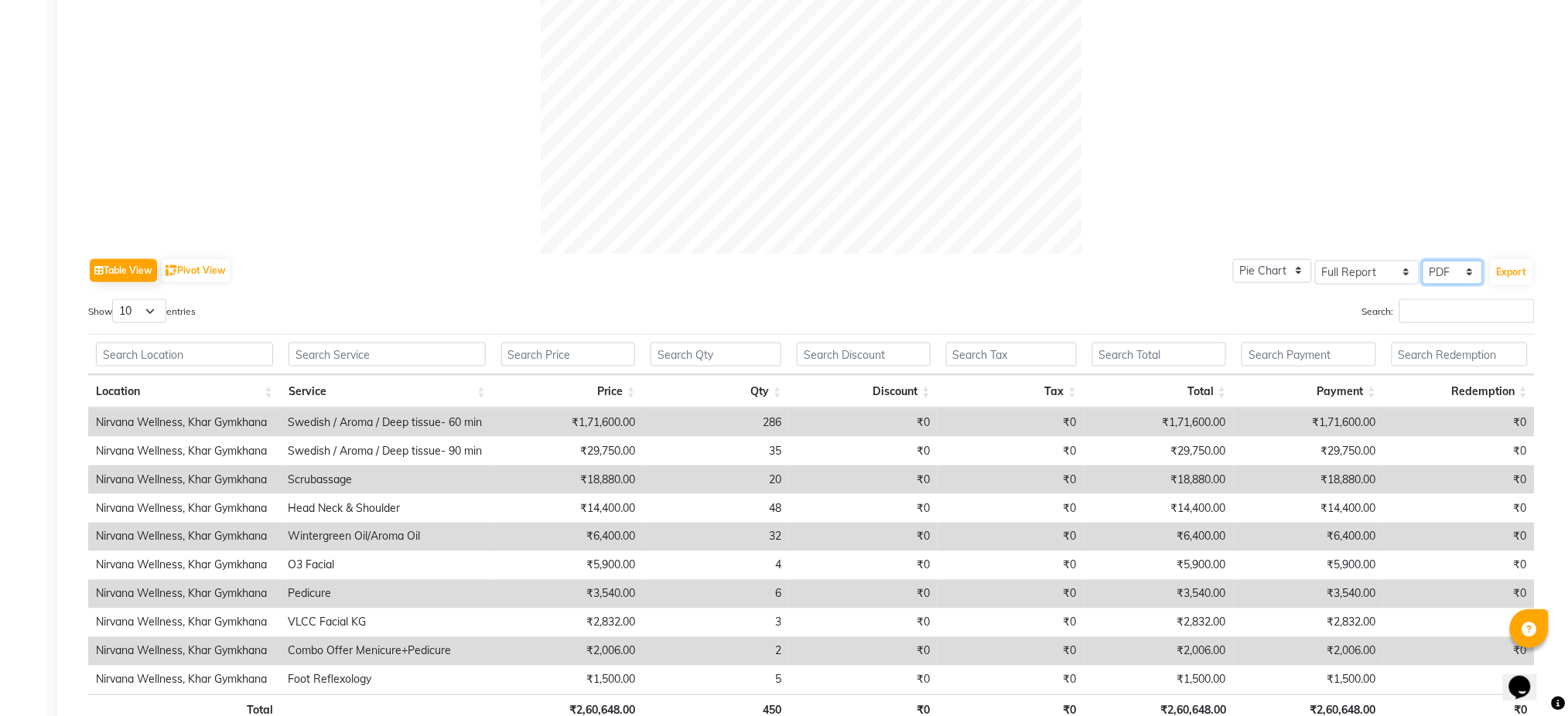
click at [1456, 276] on select "Select CSV PDF" at bounding box center [1452, 272] width 60 height 24
select select "csv"
click at [1424, 260] on select "Select CSV PDF" at bounding box center [1452, 272] width 60 height 24
click at [1514, 269] on button "Export" at bounding box center [1511, 272] width 42 height 26
